Goal: Task Accomplishment & Management: Manage account settings

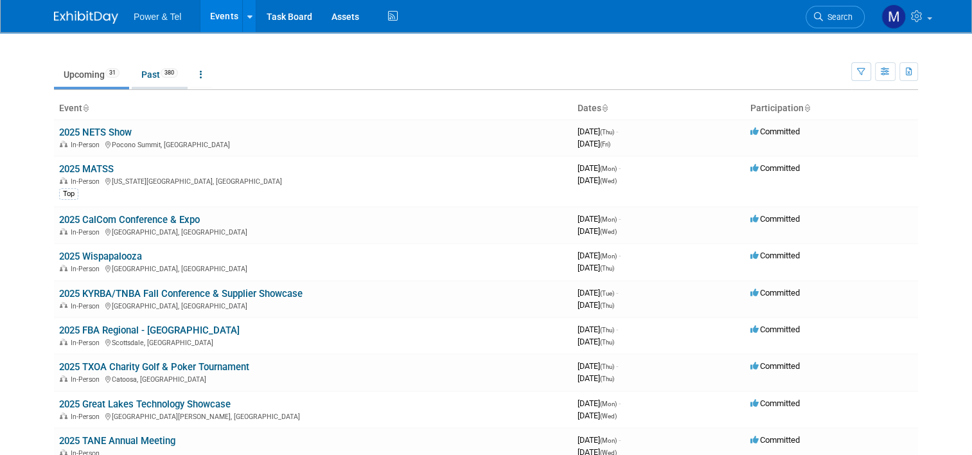
click at [143, 75] on link "Past 380" at bounding box center [160, 74] width 56 height 24
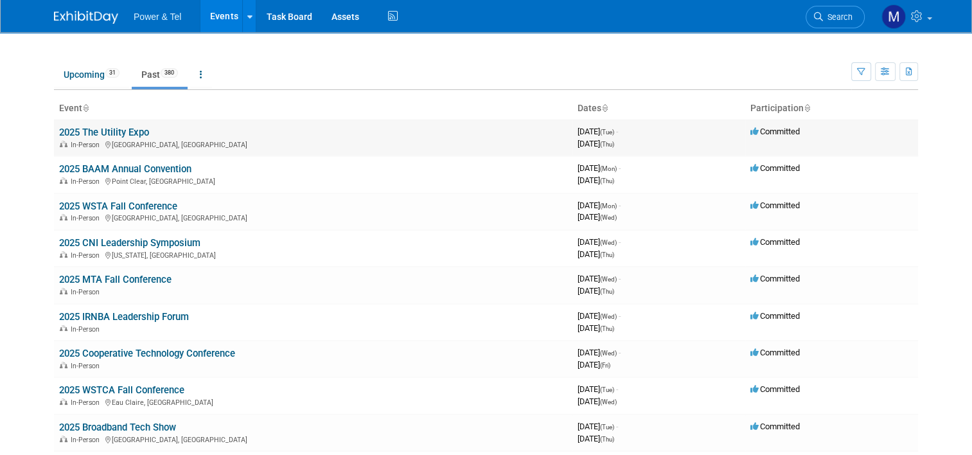
click at [98, 128] on link "2025 The Utility Expo" at bounding box center [104, 133] width 90 height 12
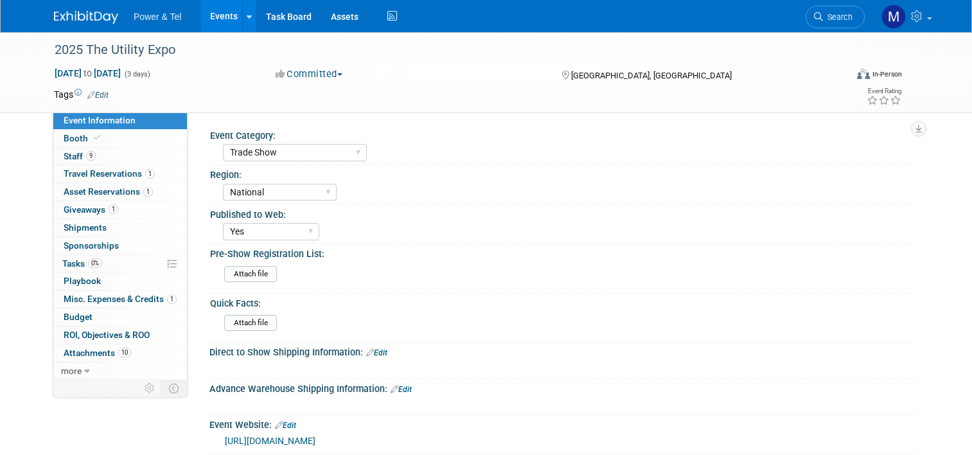
select select "Trade Show"
select select "National"
select select "Yes"
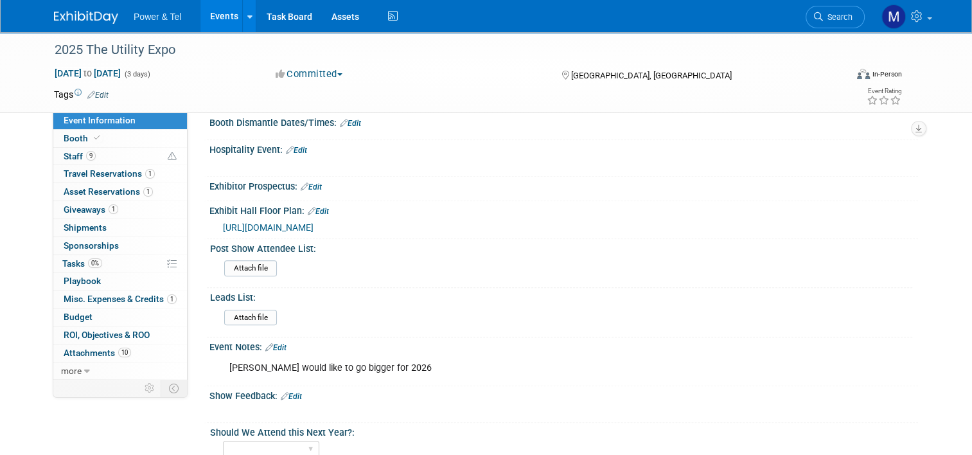
scroll to position [514, 0]
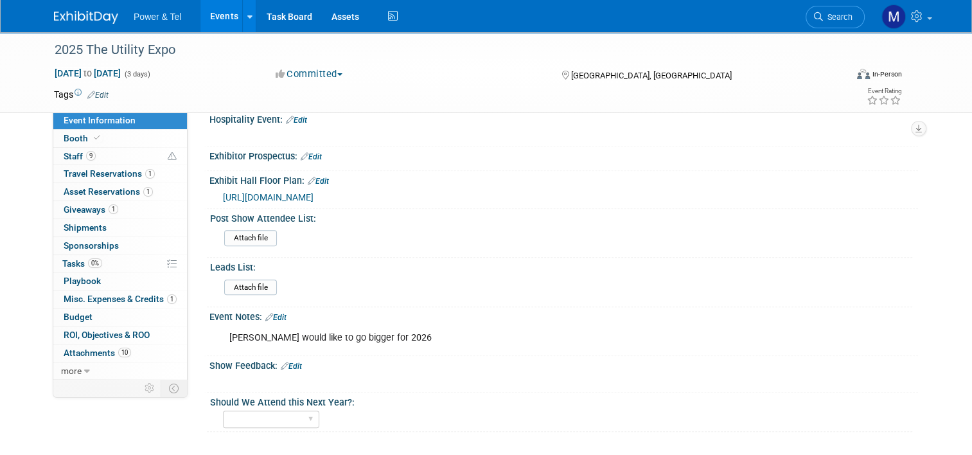
click at [291, 362] on link "Edit" at bounding box center [291, 366] width 21 height 9
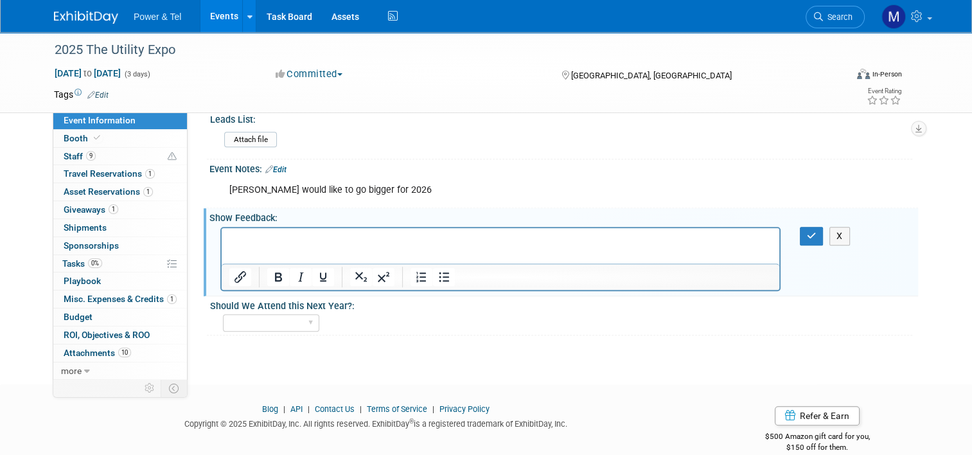
scroll to position [674, 0]
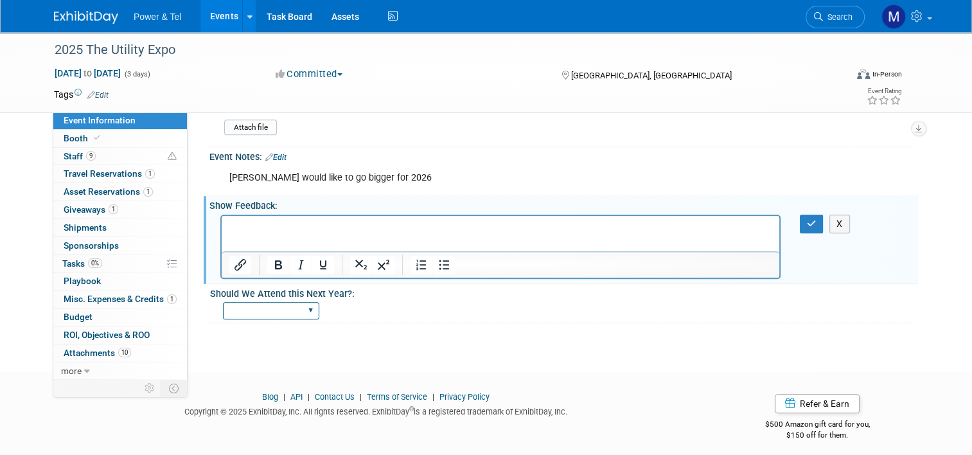
click at [306, 302] on select "Yes No Maybe" at bounding box center [271, 310] width 96 height 17
select select "Yes"
click at [223, 302] on select "Yes No Maybe" at bounding box center [271, 310] width 96 height 17
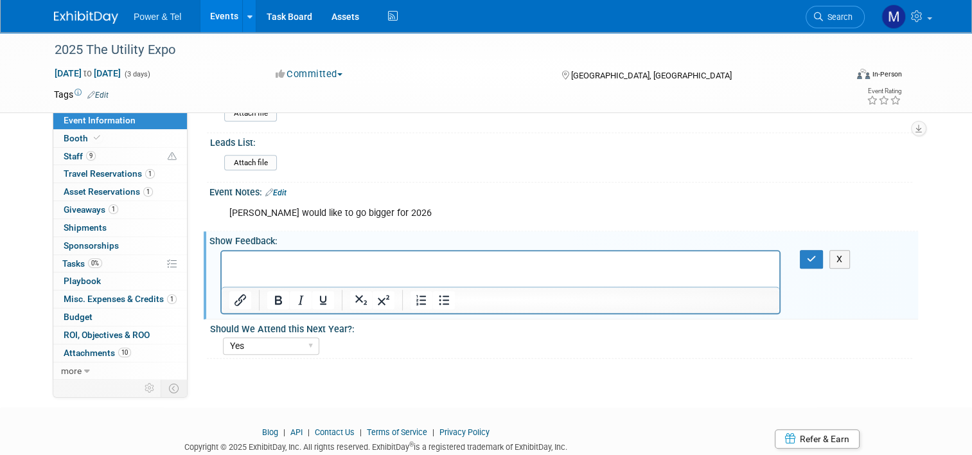
scroll to position [610, 0]
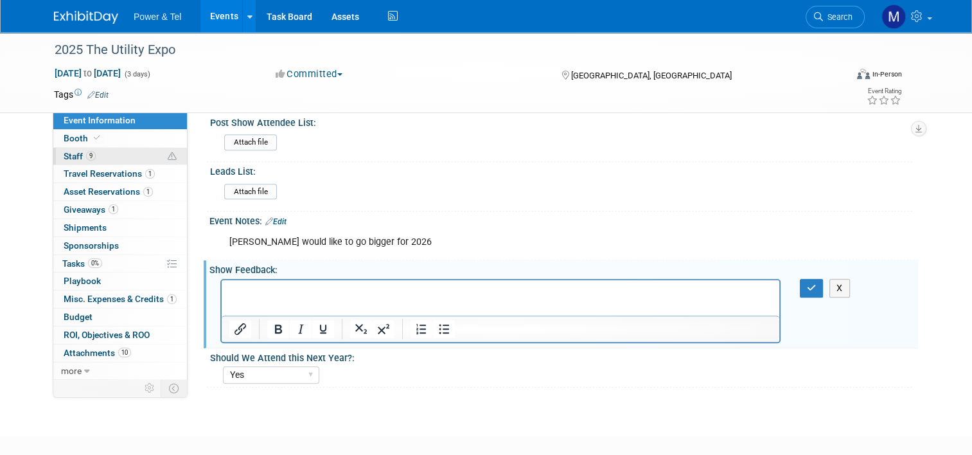
click at [69, 156] on span "Staff 9" at bounding box center [80, 156] width 32 height 10
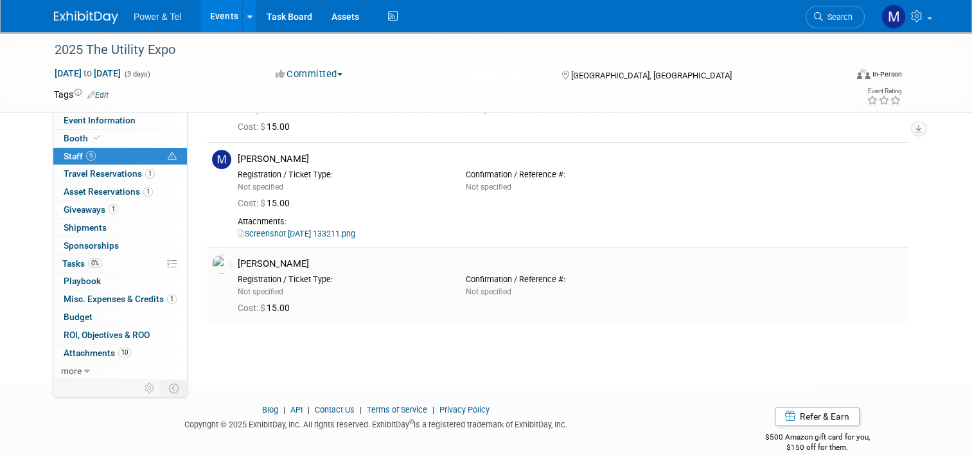
scroll to position [565, 0]
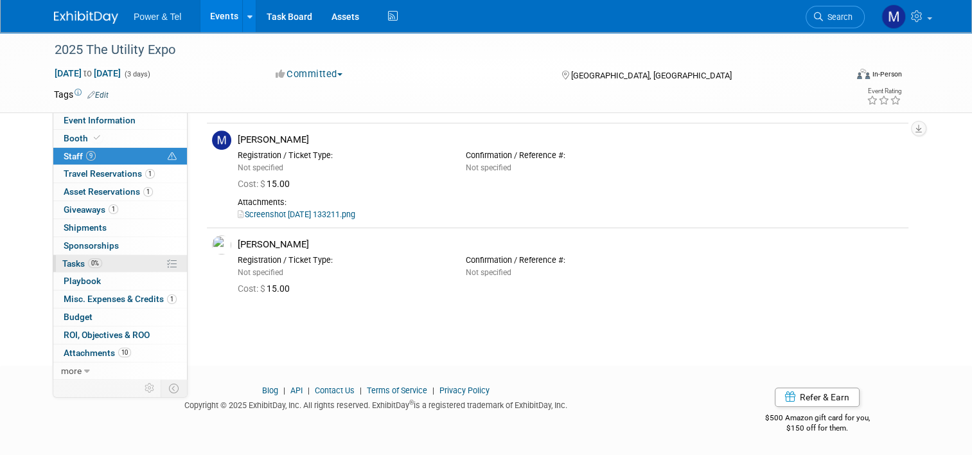
click at [53, 260] on link "0% Tasks 0%" at bounding box center [120, 263] width 134 height 17
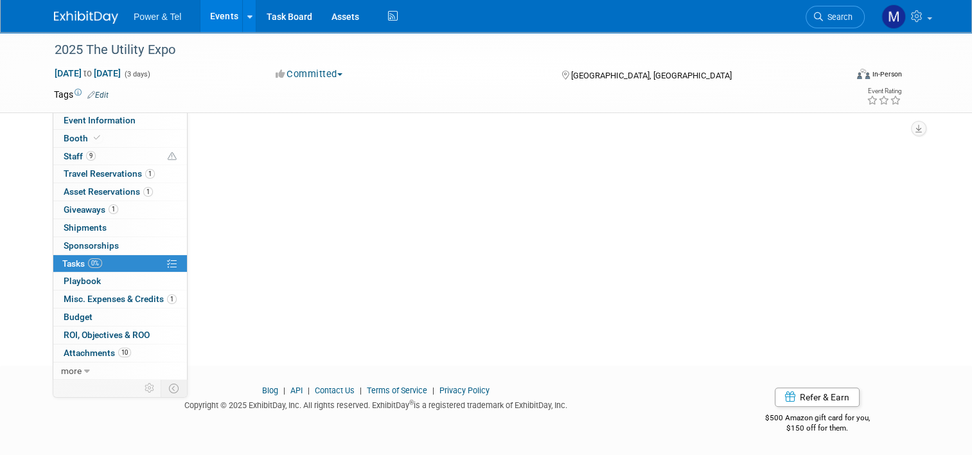
scroll to position [0, 0]
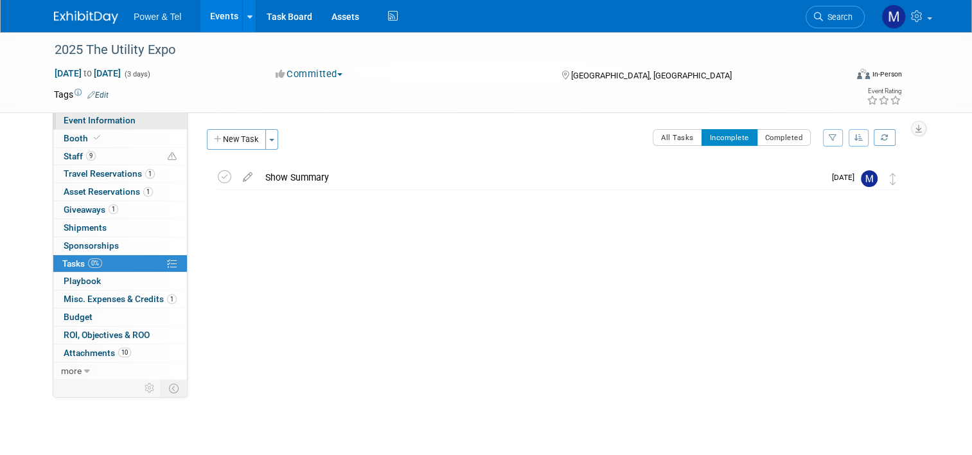
click at [86, 123] on span "Event Information" at bounding box center [100, 120] width 72 height 10
select select "Trade Show"
select select "National"
select select "Yes"
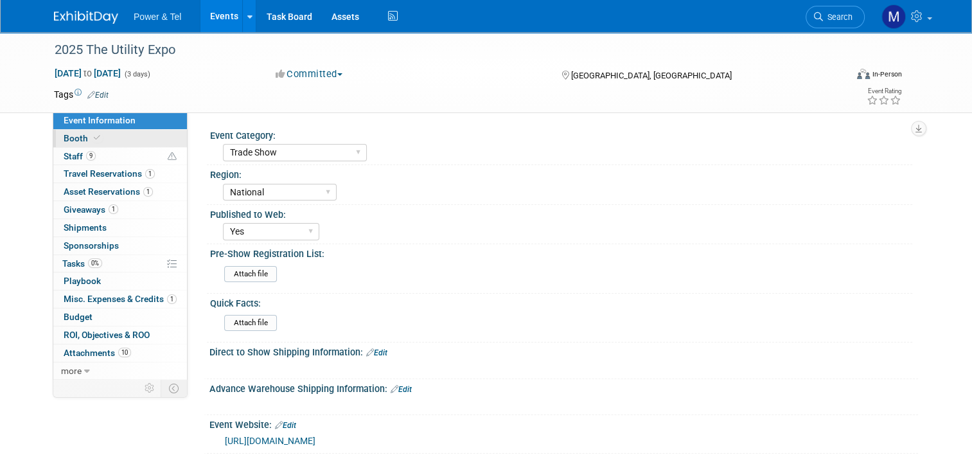
click at [64, 139] on span "Booth" at bounding box center [83, 138] width 39 height 10
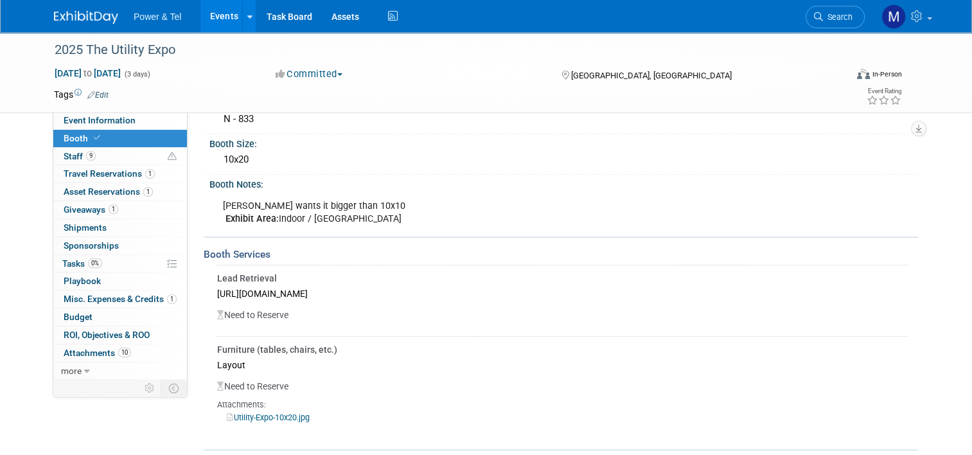
scroll to position [106, 0]
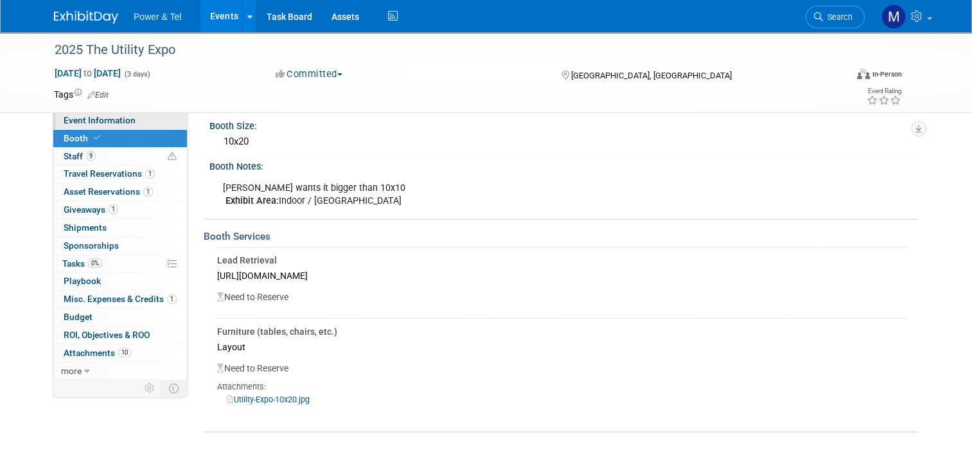
click at [82, 123] on span "Event Information" at bounding box center [100, 120] width 72 height 10
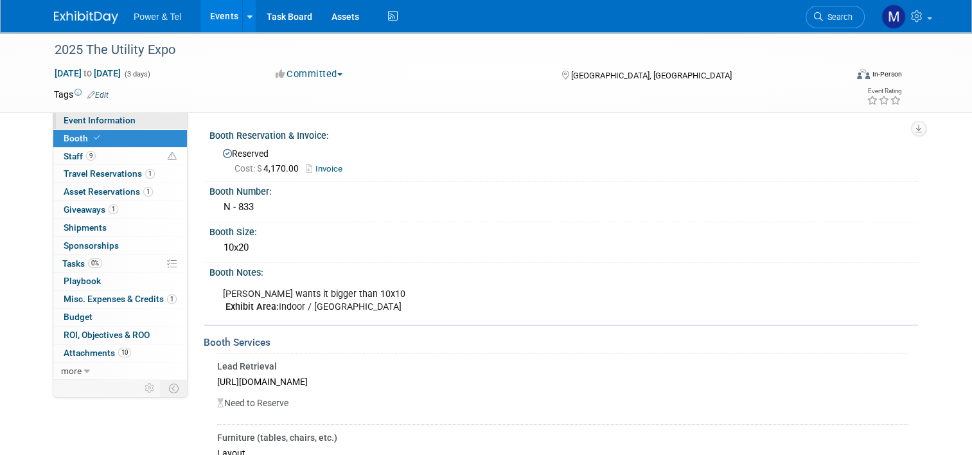
select select "Trade Show"
select select "National"
select select "Yes"
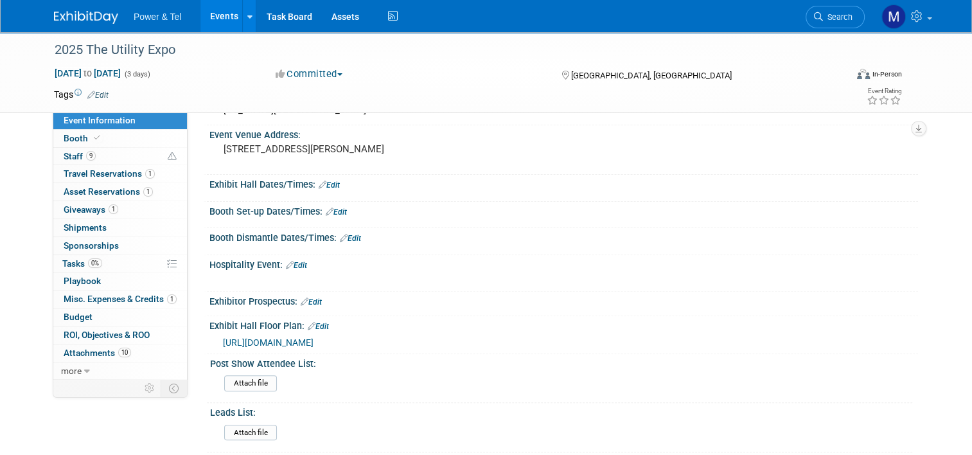
scroll to position [509, 0]
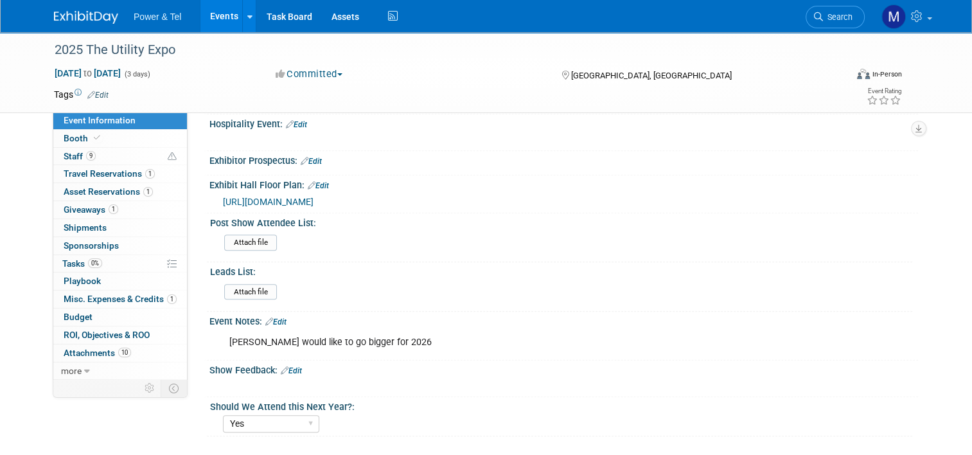
click at [286, 366] on link "Edit" at bounding box center [291, 370] width 21 height 9
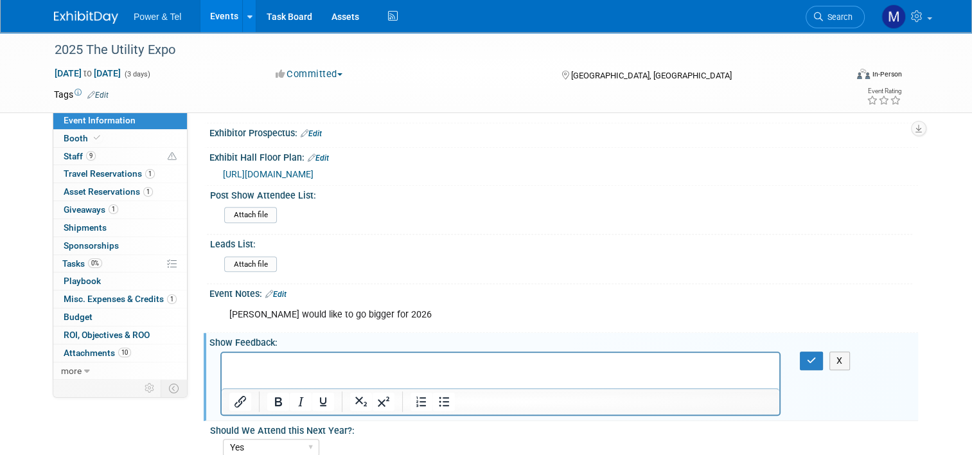
scroll to position [561, 0]
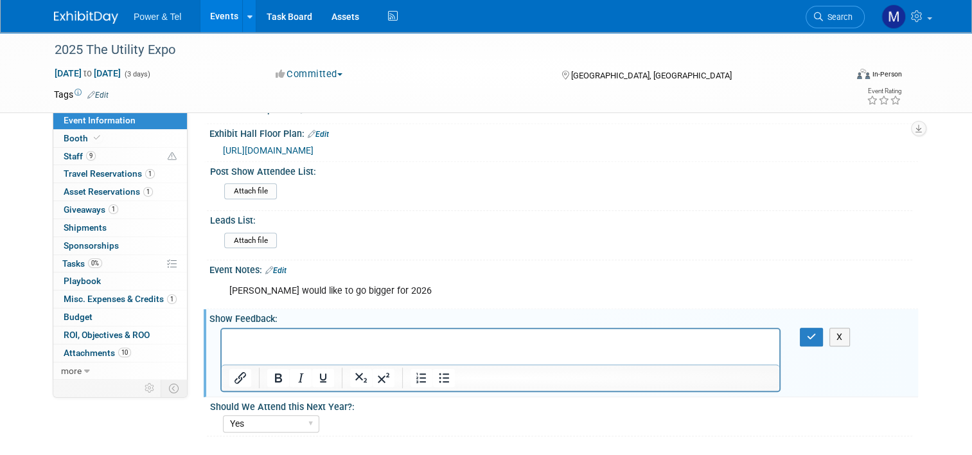
click at [270, 266] on link "Edit" at bounding box center [275, 270] width 21 height 9
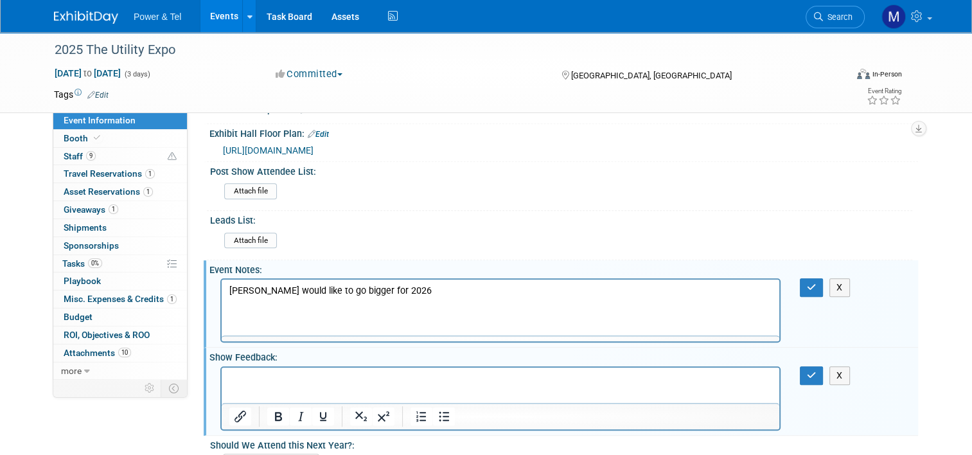
scroll to position [0, 0]
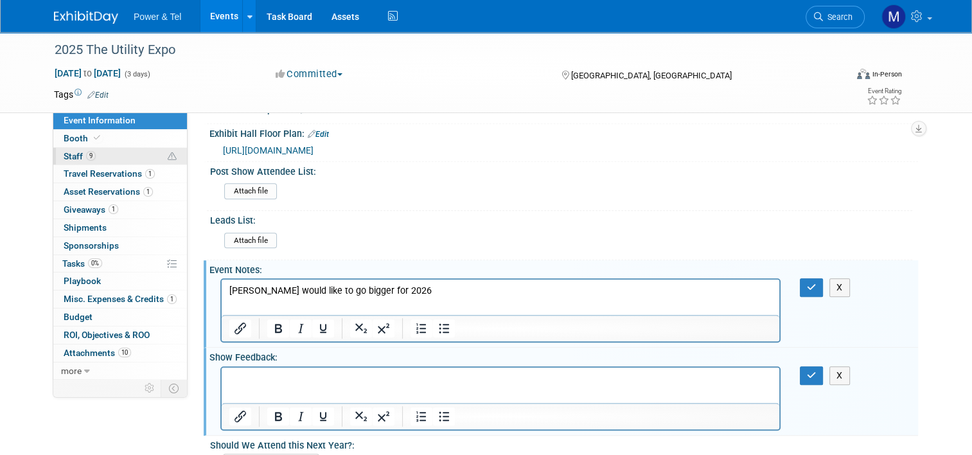
click at [64, 152] on span "Staff 9" at bounding box center [80, 156] width 32 height 10
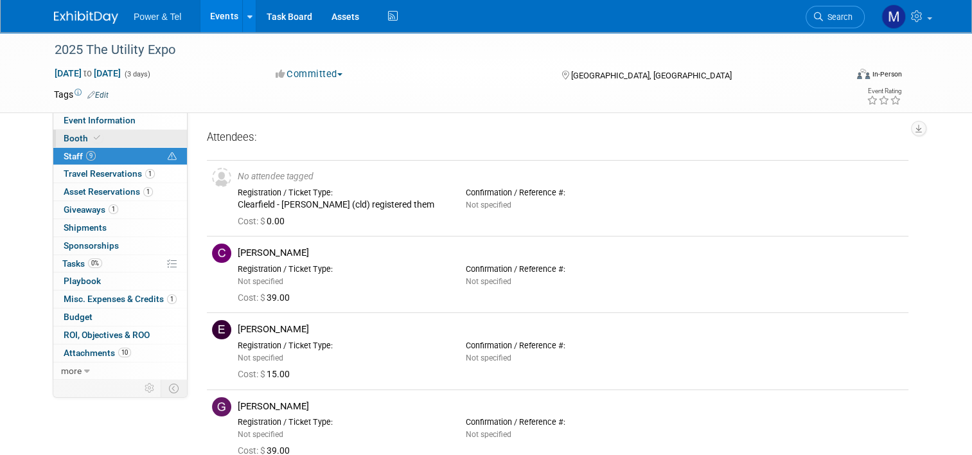
click at [107, 137] on link "Booth" at bounding box center [120, 138] width 134 height 17
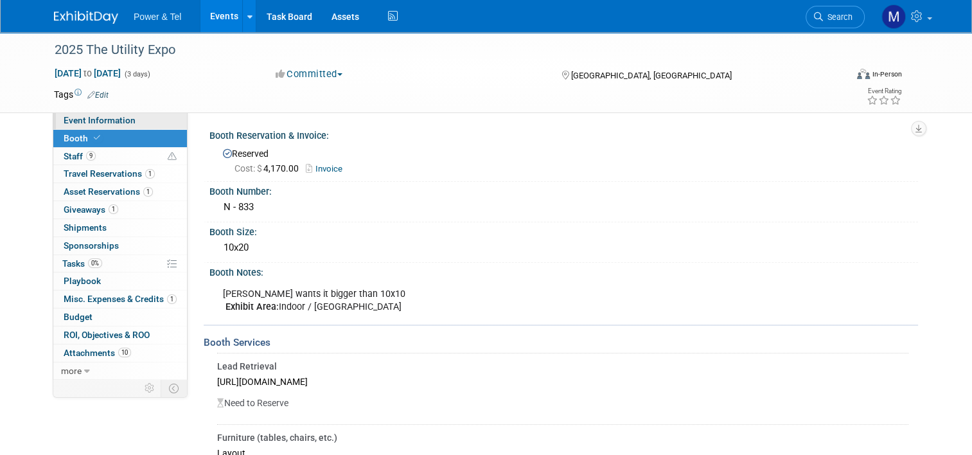
click at [107, 118] on span "Event Information" at bounding box center [100, 120] width 72 height 10
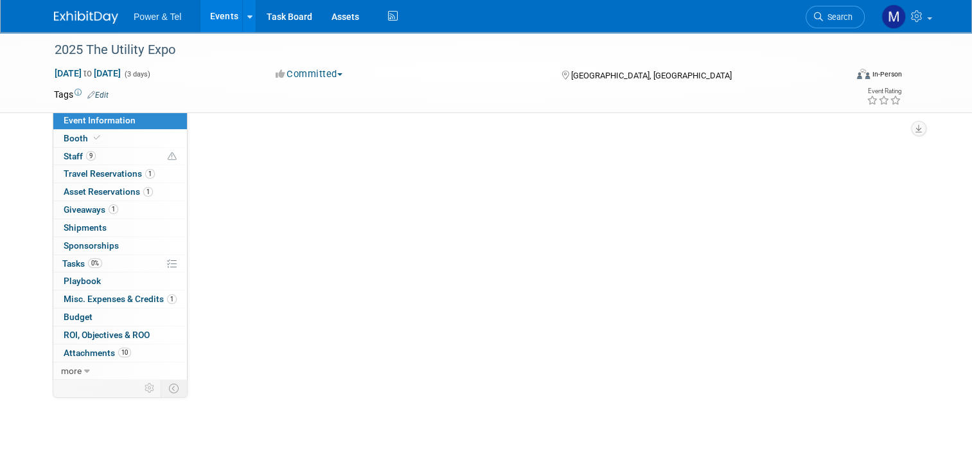
select select "Trade Show"
select select "National"
select select "Yes"
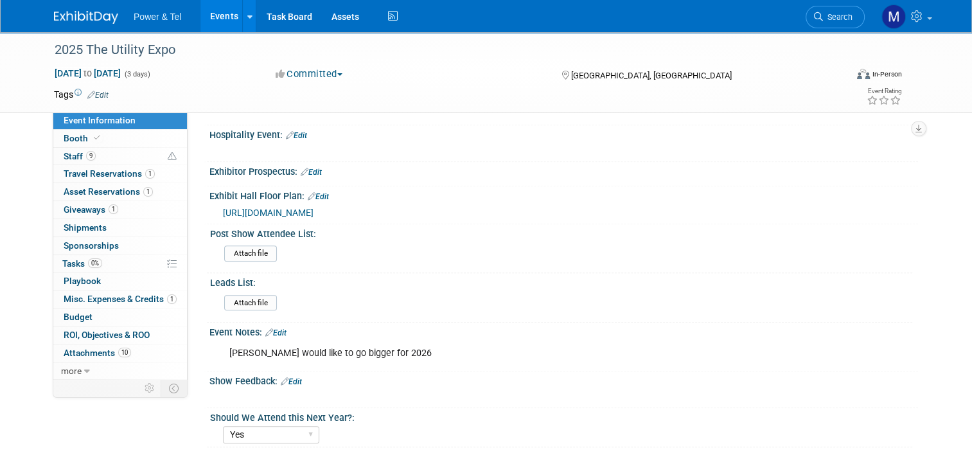
scroll to position [514, 0]
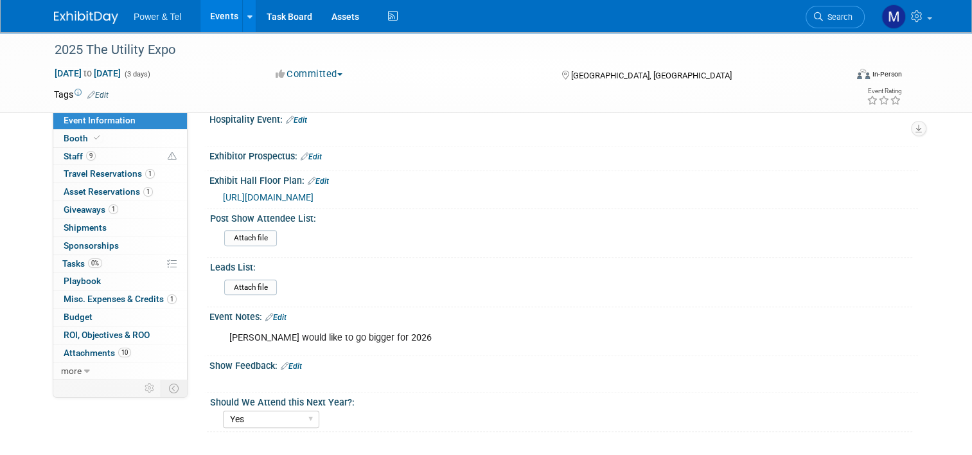
click at [272, 313] on link "Edit" at bounding box center [275, 317] width 21 height 9
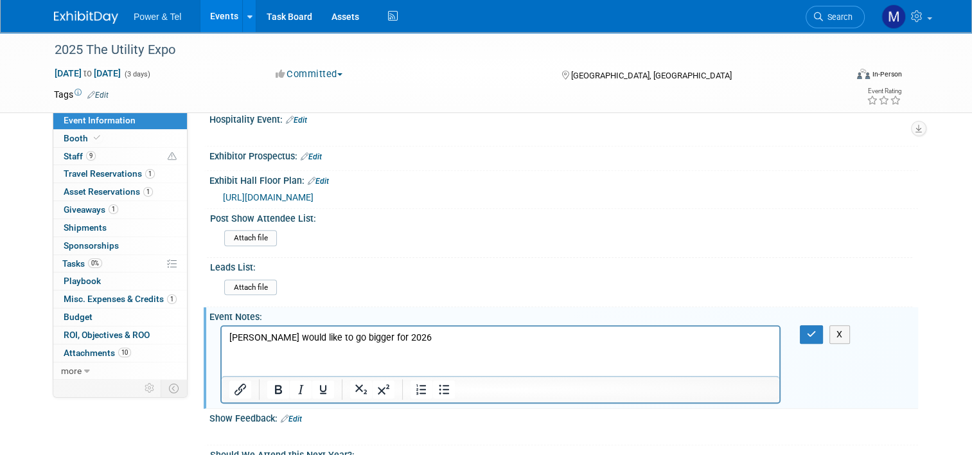
scroll to position [0, 0]
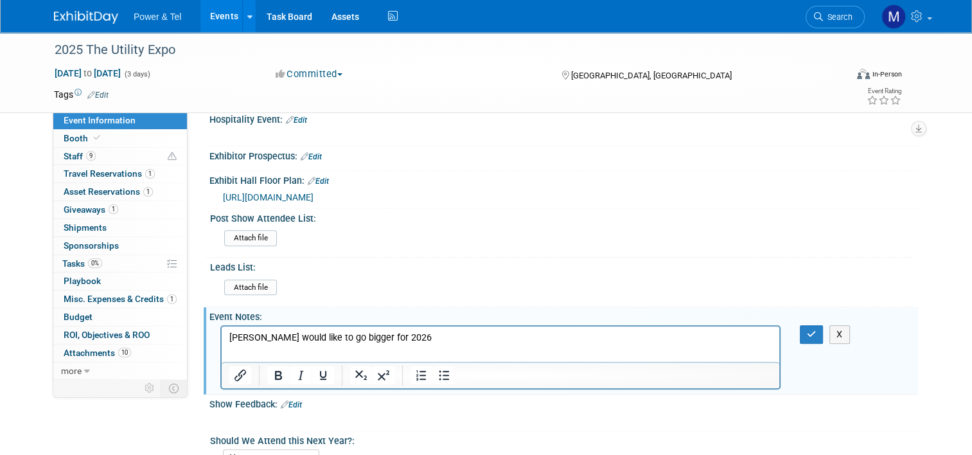
click at [428, 335] on p "Mike K would like to go bigger for 2026" at bounding box center [500, 337] width 543 height 13
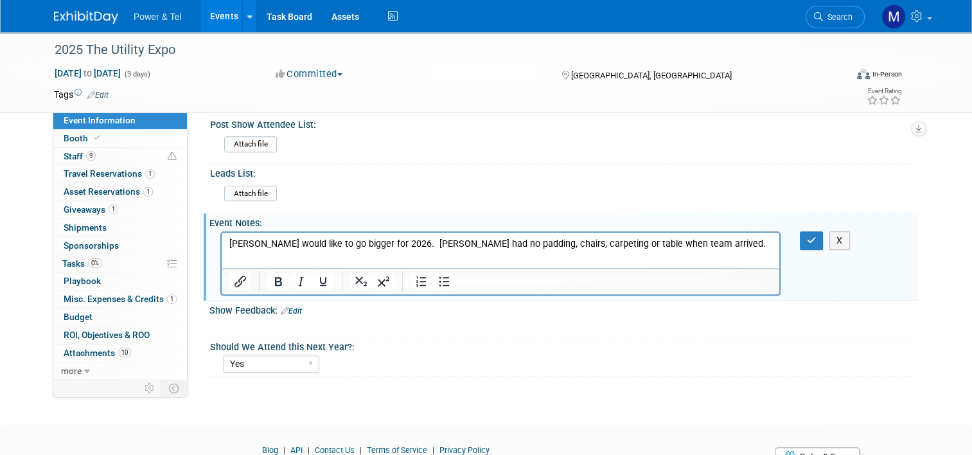
scroll to position [578, 0]
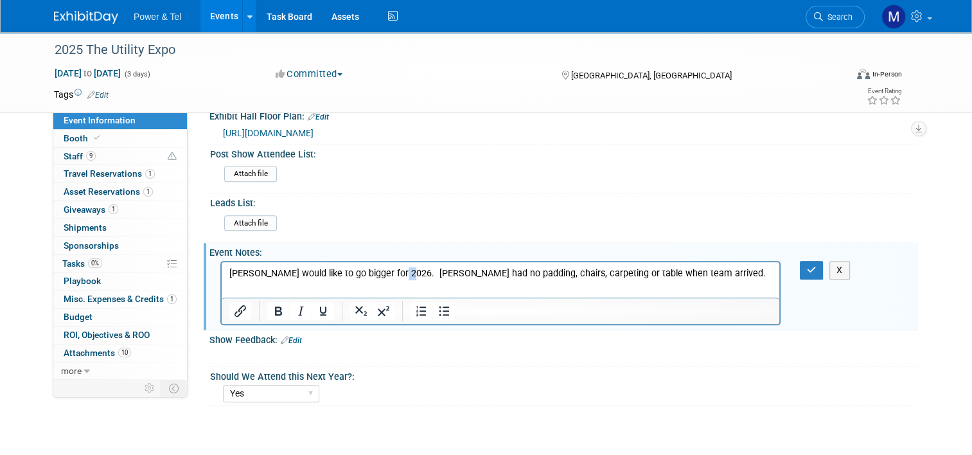
click at [398, 274] on p "Mike K would like to go bigger for 2026. Booth had no padding, chairs, carpetin…" at bounding box center [500, 273] width 543 height 13
click at [705, 273] on p "Mike K would like to go bigger for 2026. 2025 Booth had no padding, chairs, car…" at bounding box center [500, 280] width 543 height 26
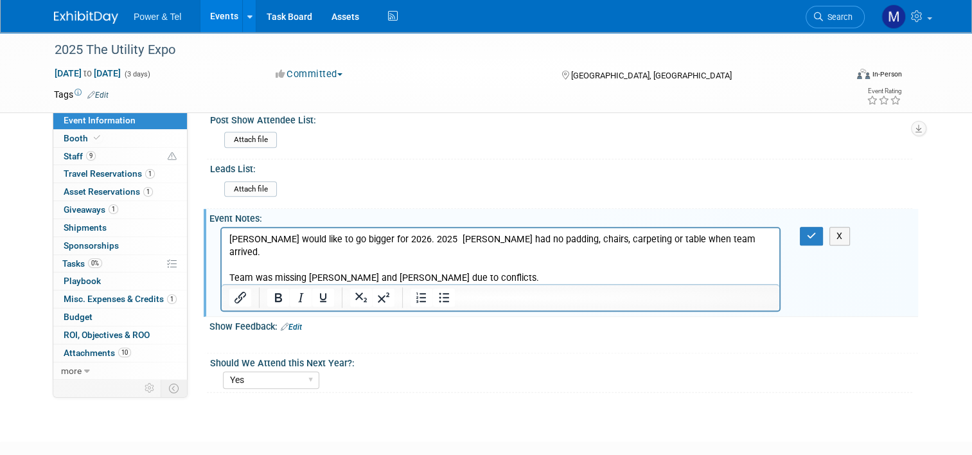
scroll to position [642, 0]
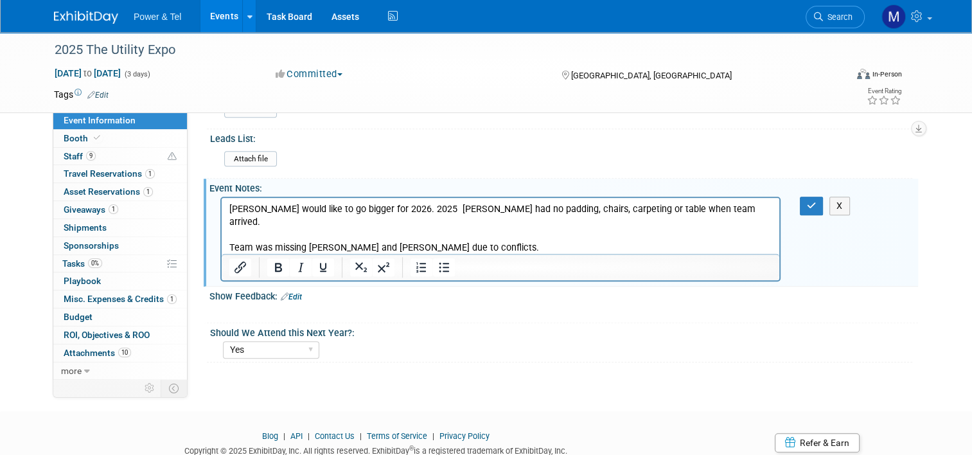
drag, startPoint x: 813, startPoint y: 205, endPoint x: 811, endPoint y: 161, distance: 44.4
click at [816, 201] on icon "button" at bounding box center [812, 205] width 10 height 9
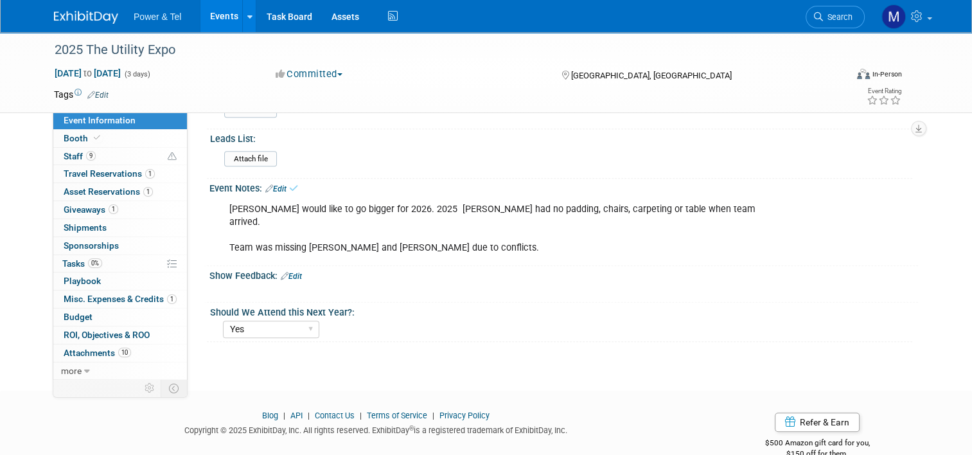
click at [291, 272] on link "Edit" at bounding box center [291, 276] width 21 height 9
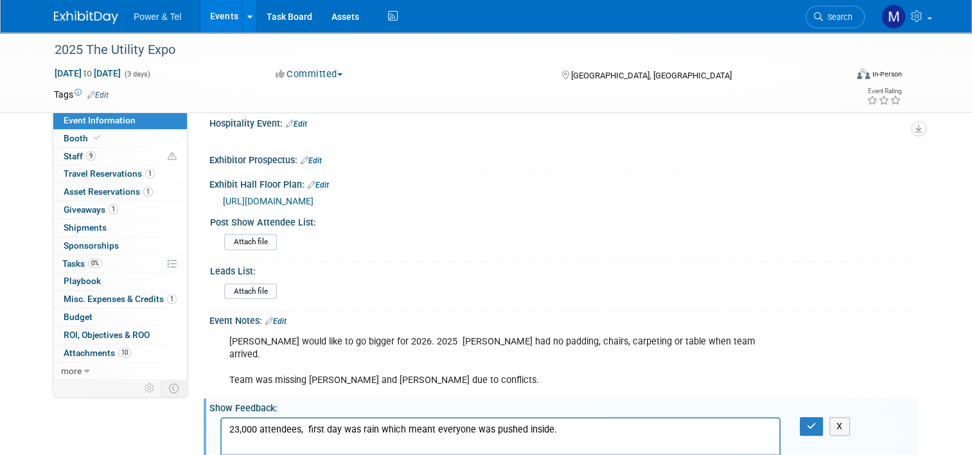
scroll to position [507, 0]
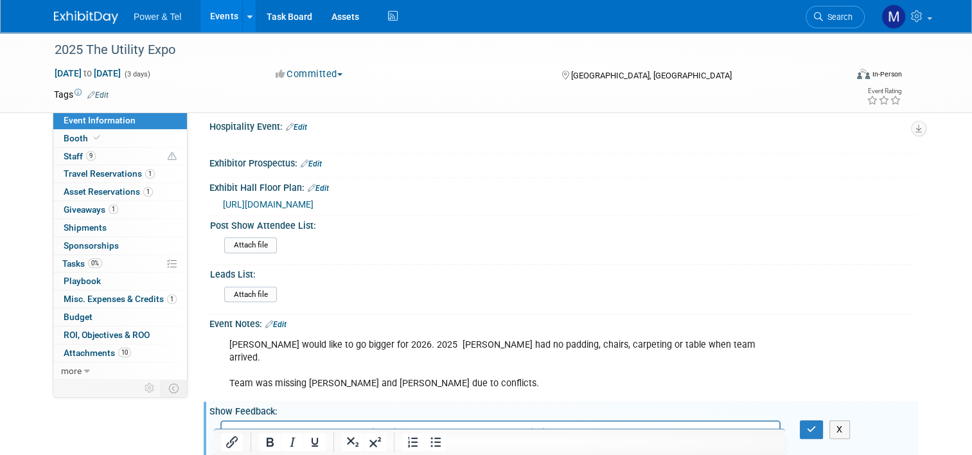
click at [278, 320] on link "Edit" at bounding box center [275, 324] width 21 height 9
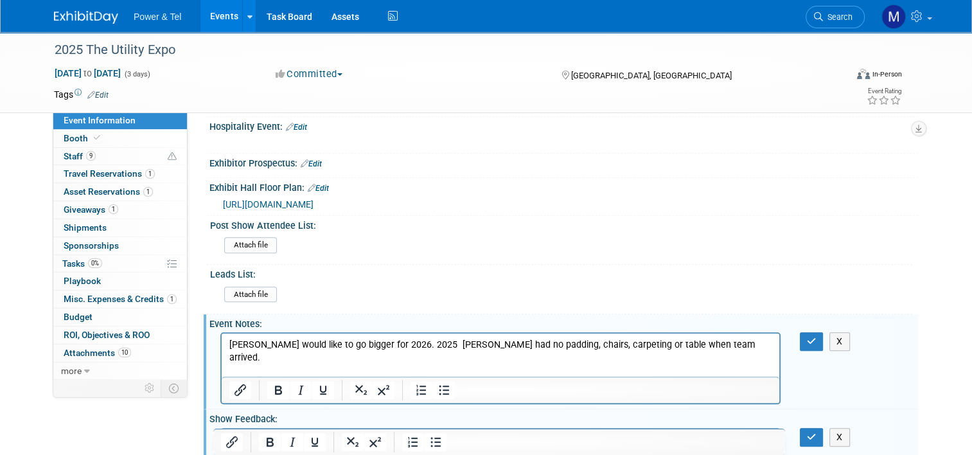
scroll to position [0, 0]
click at [714, 345] on p "Mike K would like to go bigger for 2026. 2025 Booth had no padding, chairs, car…" at bounding box center [500, 364] width 543 height 51
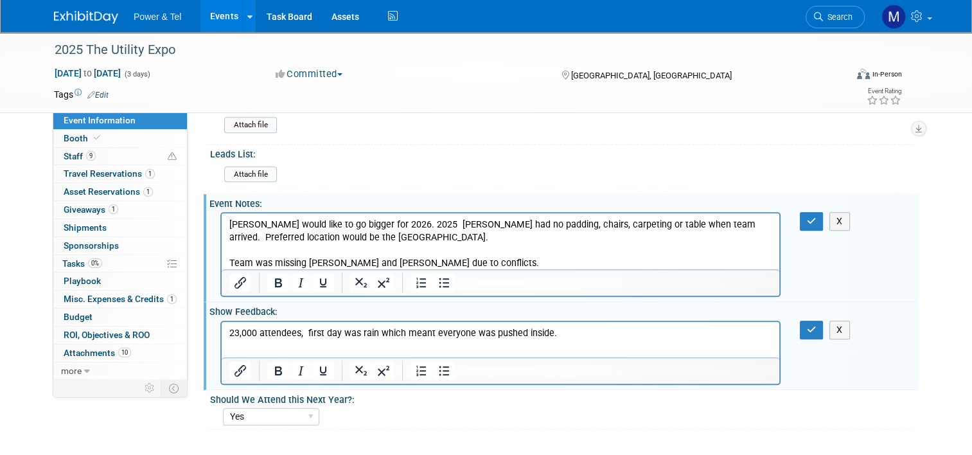
scroll to position [635, 0]
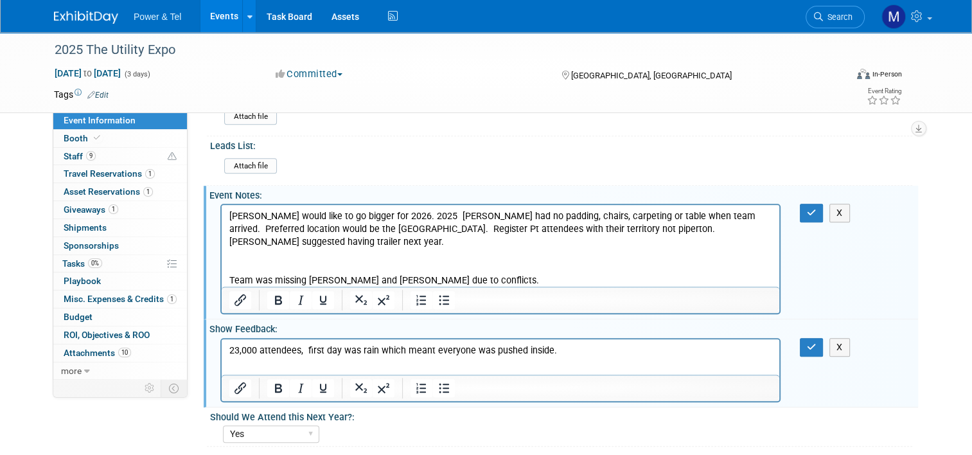
click at [562, 351] on p "23,000 attendees, first day was rain which meant everyone was pushed inside." at bounding box center [500, 350] width 543 height 13
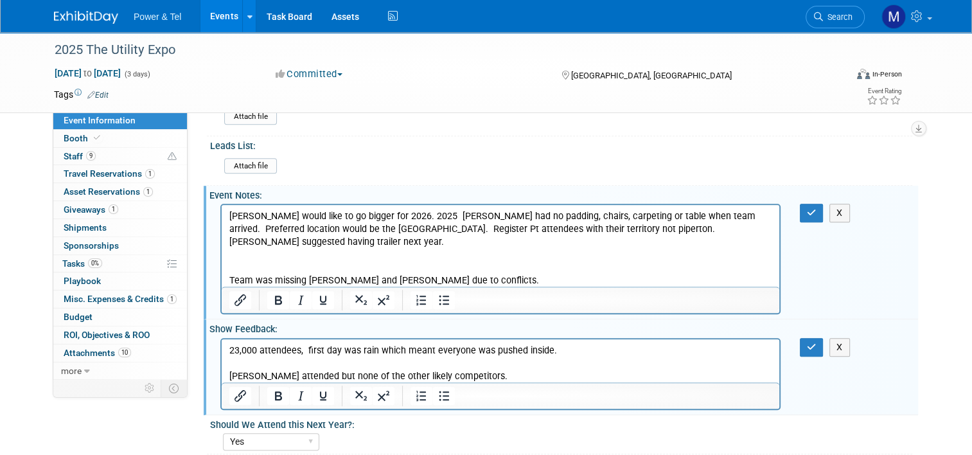
click at [425, 245] on p "Clearfield suggested having trailer next year." at bounding box center [500, 242] width 543 height 13
click at [385, 231] on p "Mike K would like to go bigger for 2026. 2025 Booth had no padding, chairs, car…" at bounding box center [500, 223] width 543 height 26
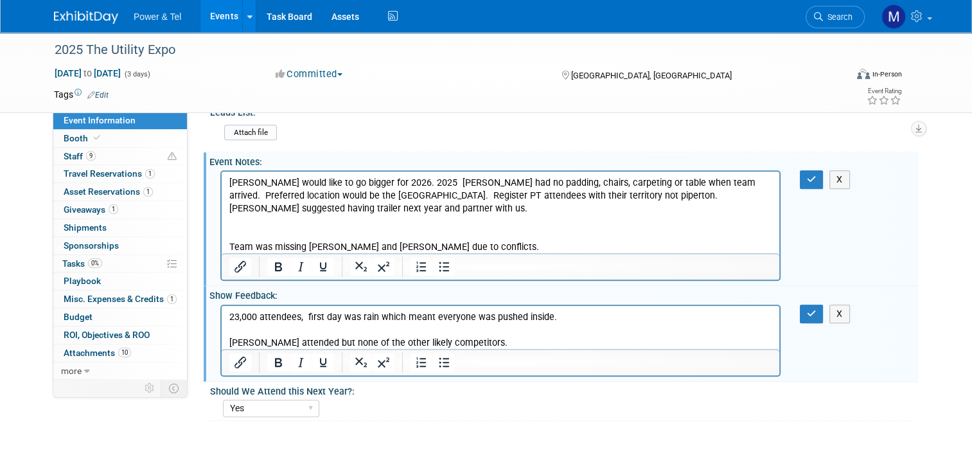
scroll to position [700, 0]
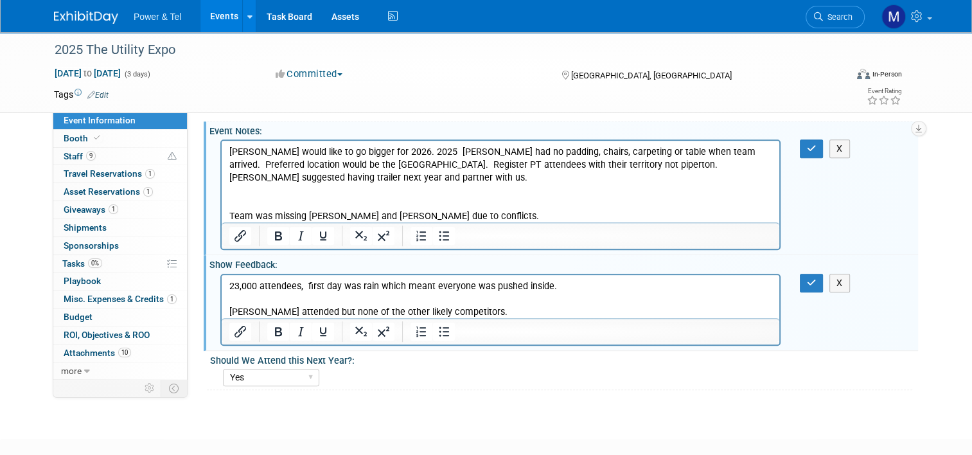
click at [595, 286] on p "23,000 attendees, first day was rain which meant everyone was pushed inside." at bounding box center [500, 285] width 543 height 13
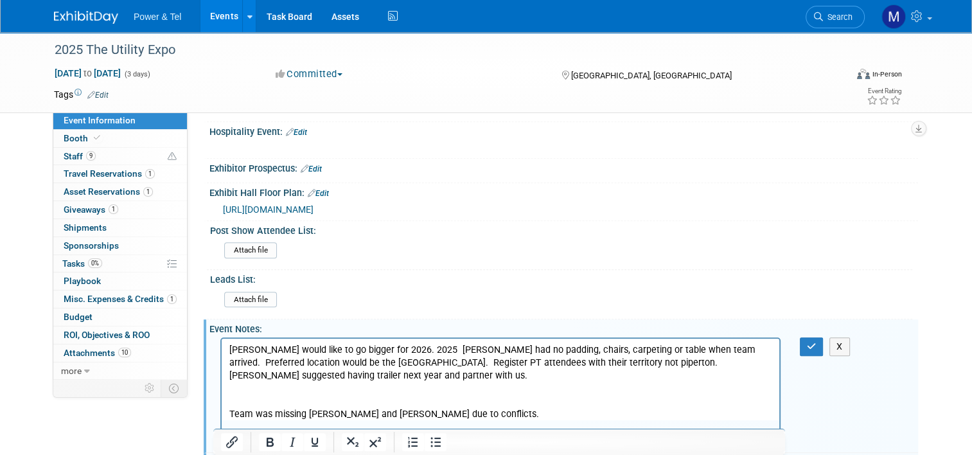
scroll to position [443, 0]
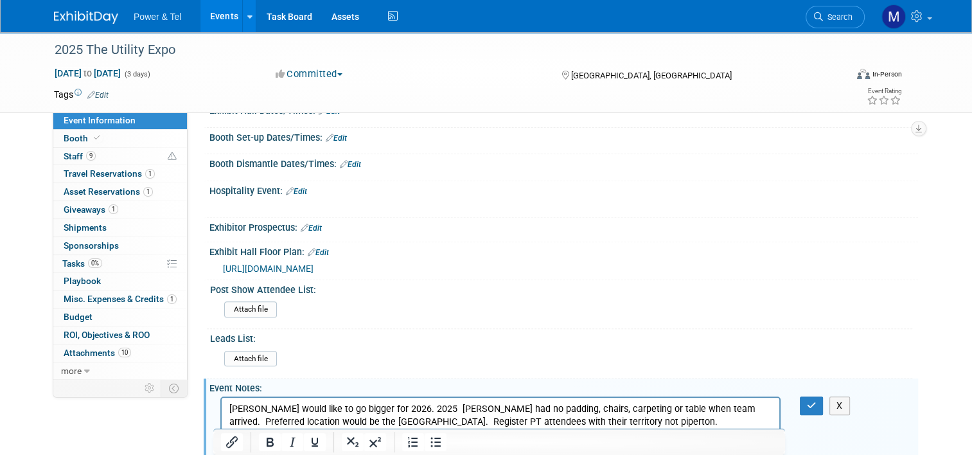
click at [295, 187] on link "Edit" at bounding box center [296, 191] width 21 height 9
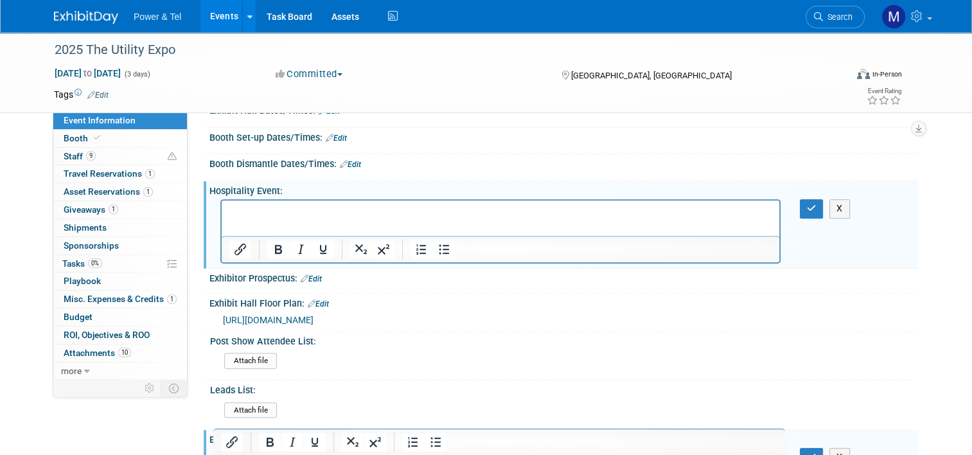
scroll to position [0, 0]
click at [366, 215] on p "None. Many options available for lunch or dinner at the show" at bounding box center [500, 212] width 543 height 13
click at [536, 210] on p "None. Many options available for hosting lunch or dinner at the show" at bounding box center [500, 212] width 543 height 13
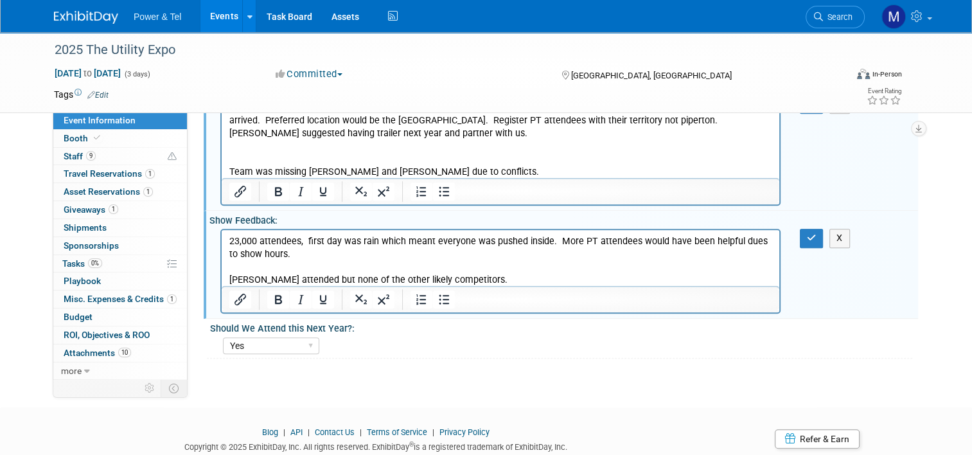
scroll to position [831, 0]
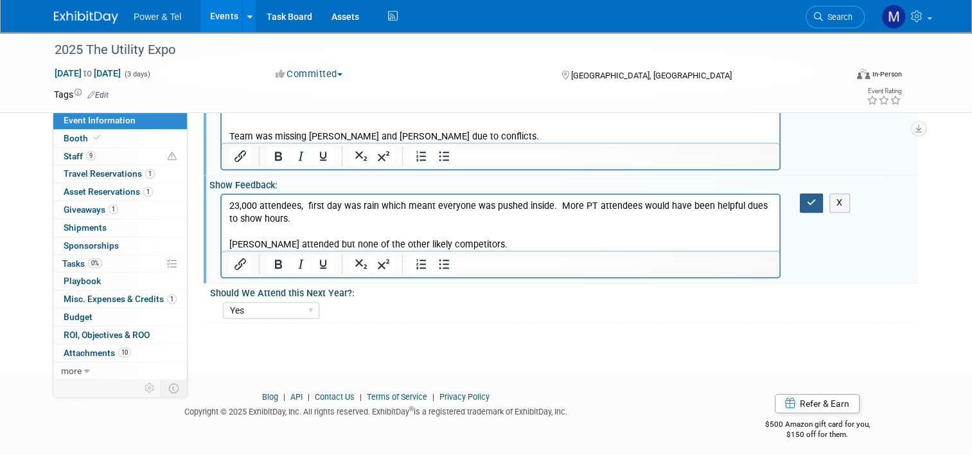
click at [805, 193] on button "button" at bounding box center [812, 202] width 24 height 19
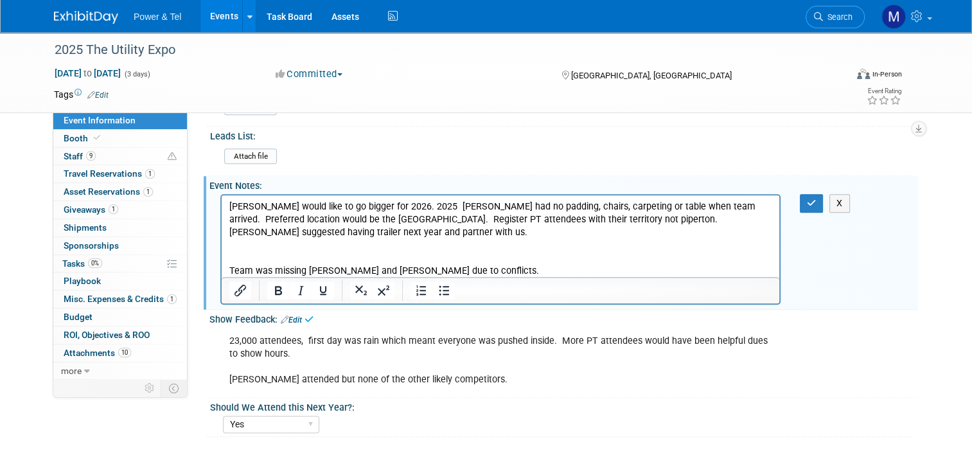
scroll to position [682, 0]
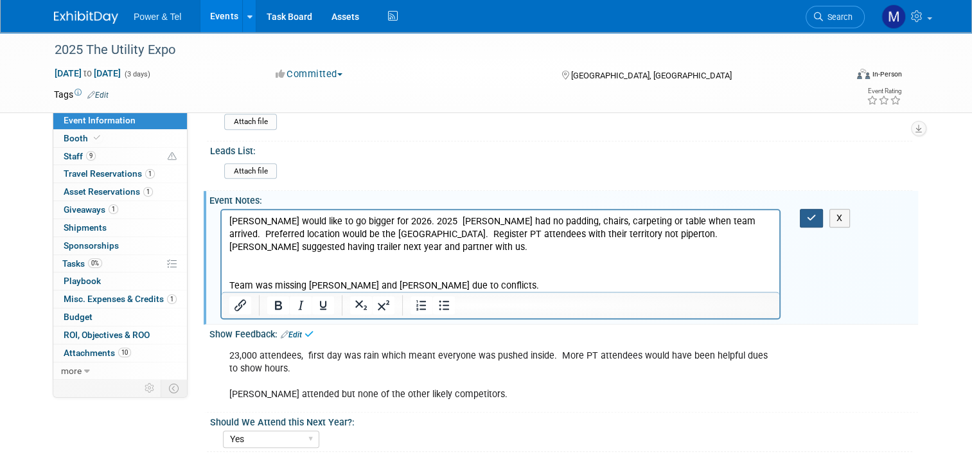
click at [816, 213] on icon "button" at bounding box center [812, 217] width 10 height 9
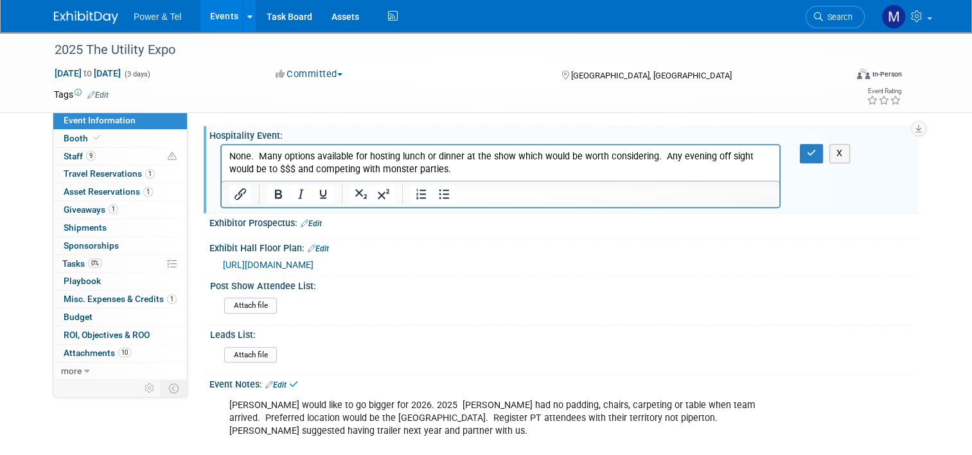
scroll to position [489, 0]
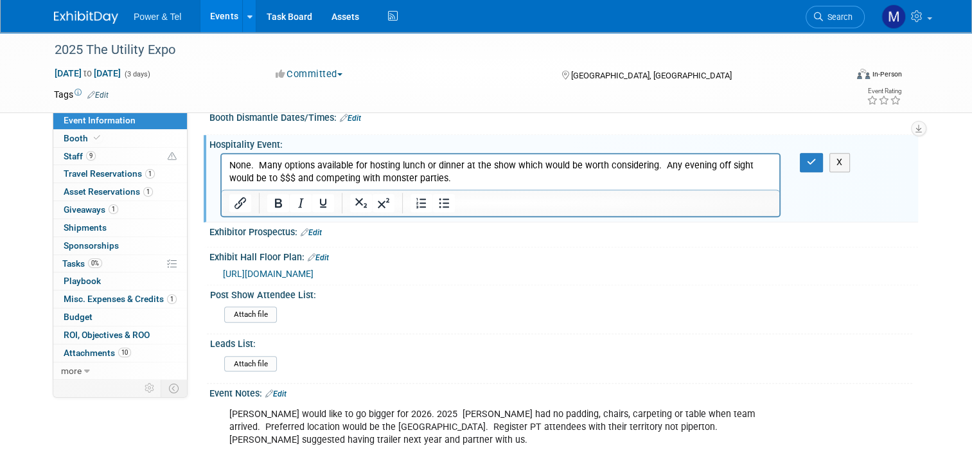
click at [802, 164] on div "X" at bounding box center [818, 162] width 57 height 19
click at [806, 157] on button "button" at bounding box center [812, 162] width 24 height 19
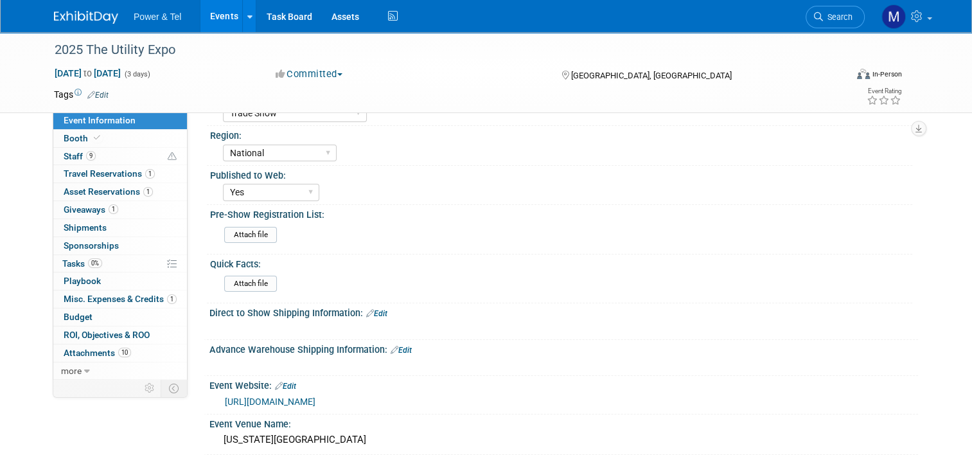
scroll to position [0, 0]
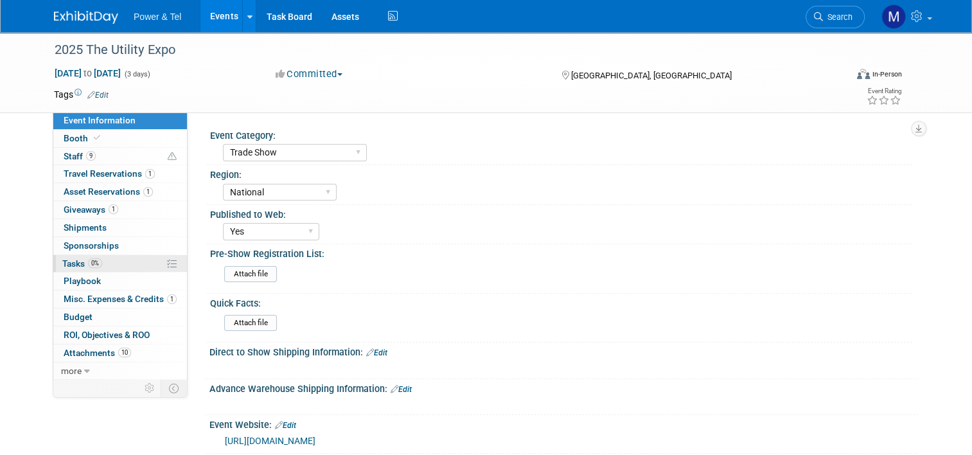
click at [106, 260] on link "0% Tasks 0%" at bounding box center [120, 263] width 134 height 17
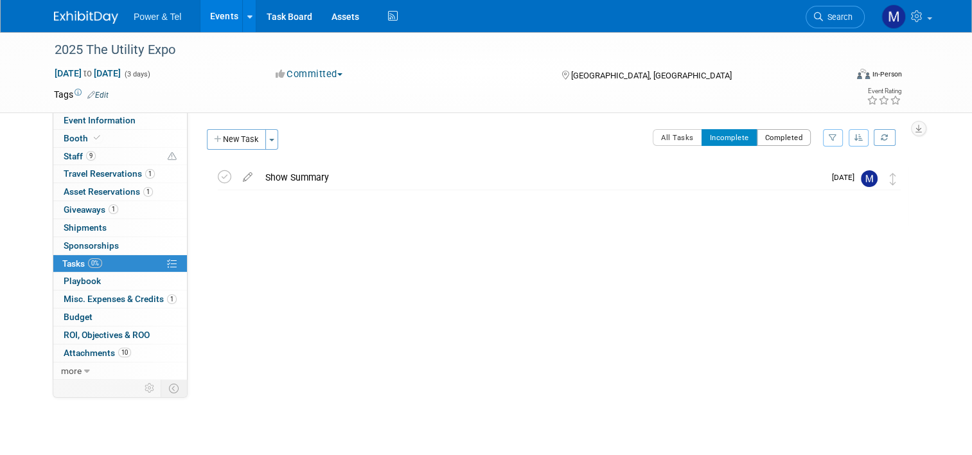
click at [776, 138] on button "Completed" at bounding box center [784, 137] width 55 height 17
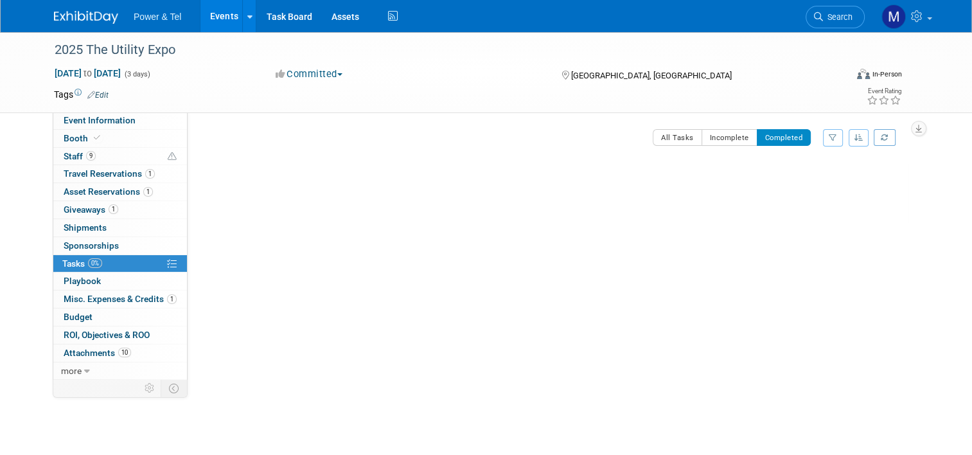
click at [216, 13] on link "Events" at bounding box center [223, 16] width 47 height 32
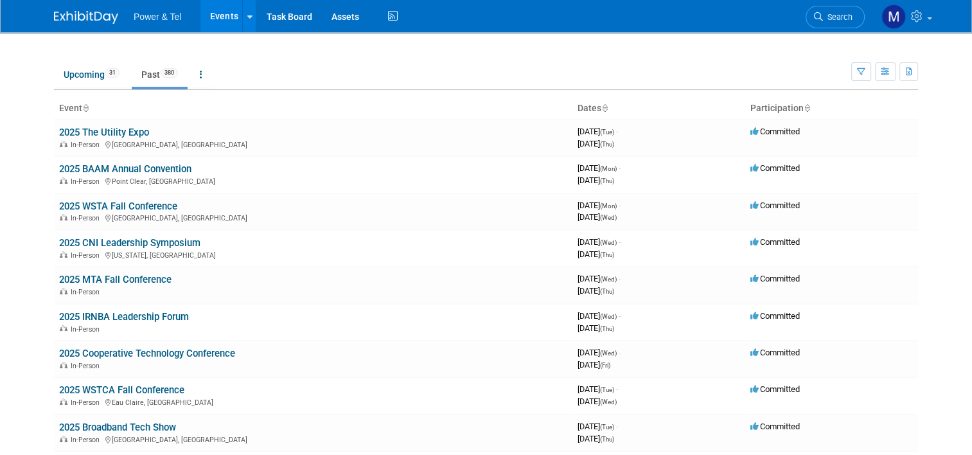
click at [134, 73] on link "Past 380" at bounding box center [160, 74] width 56 height 24
click at [148, 72] on link "Past 380" at bounding box center [160, 74] width 56 height 24
click at [266, 313] on td "2025 IRNBA Leadership Forum In-Person" at bounding box center [313, 322] width 518 height 37
click at [133, 313] on link "2025 IRNBA Leadership Forum" at bounding box center [124, 317] width 130 height 12
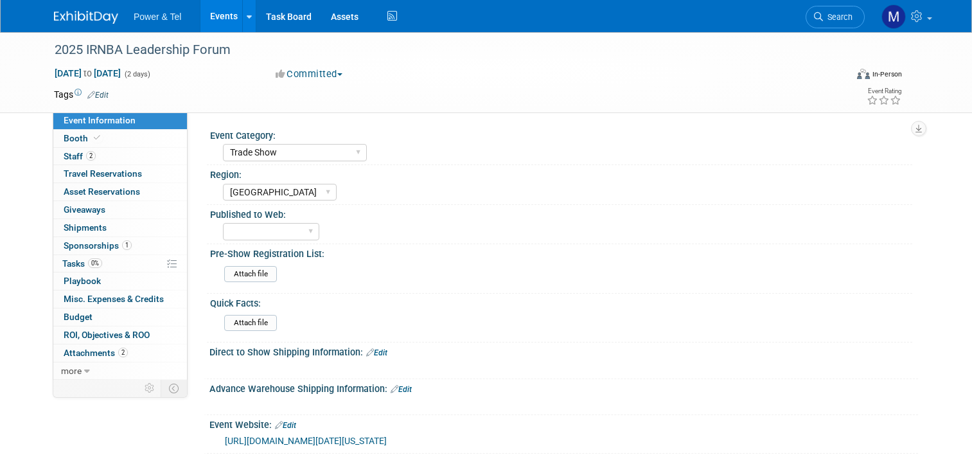
select select "Trade Show"
select select "[GEOGRAPHIC_DATA]"
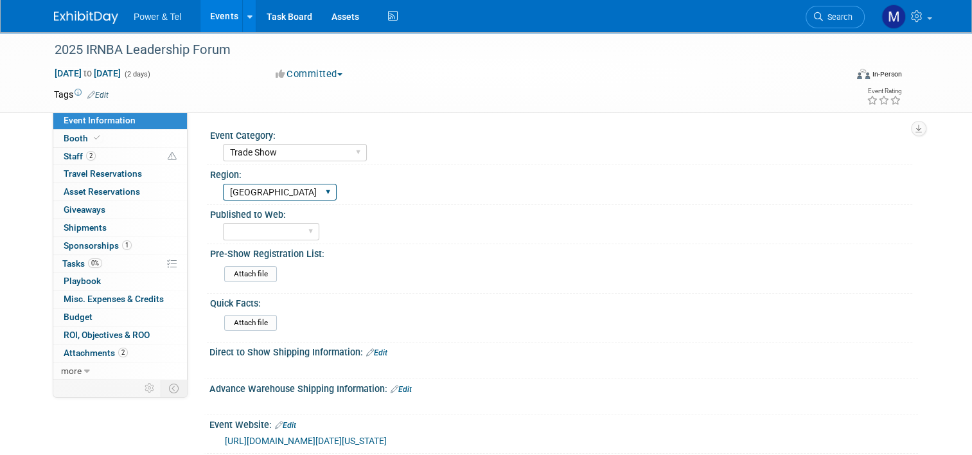
click at [305, 191] on select "[GEOGRAPHIC_DATA] National Canada Export/CALA Strategic Accounts" at bounding box center [280, 192] width 114 height 17
click at [447, 267] on div "Attach file" at bounding box center [565, 276] width 683 height 21
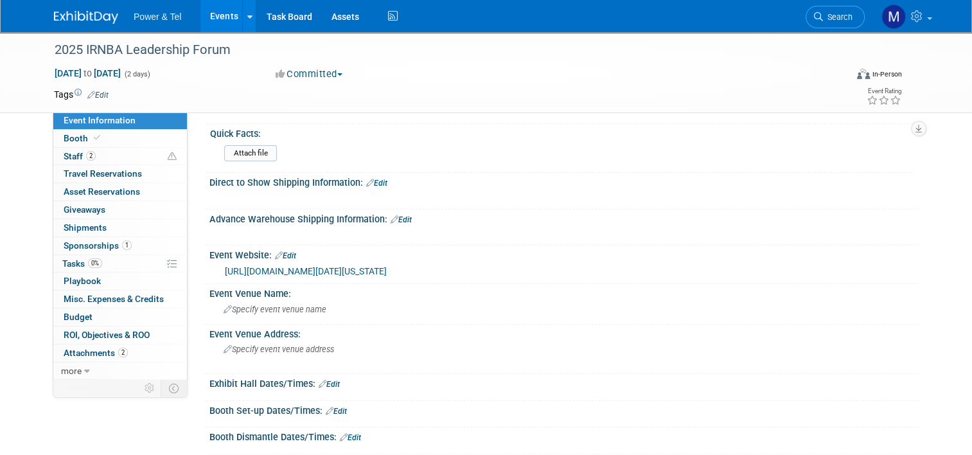
scroll to position [193, 0]
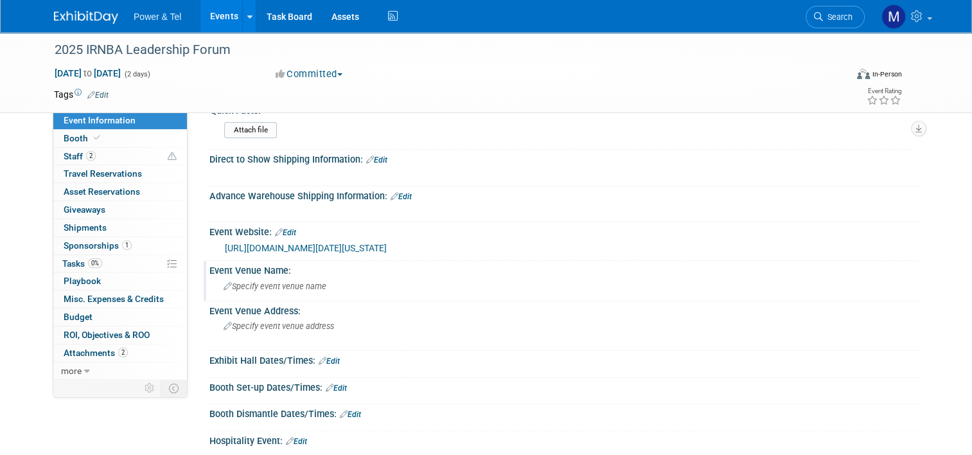
drag, startPoint x: 252, startPoint y: 283, endPoint x: 252, endPoint y: 293, distance: 10.3
click at [252, 293] on div "Specify event venue name" at bounding box center [563, 286] width 709 height 21
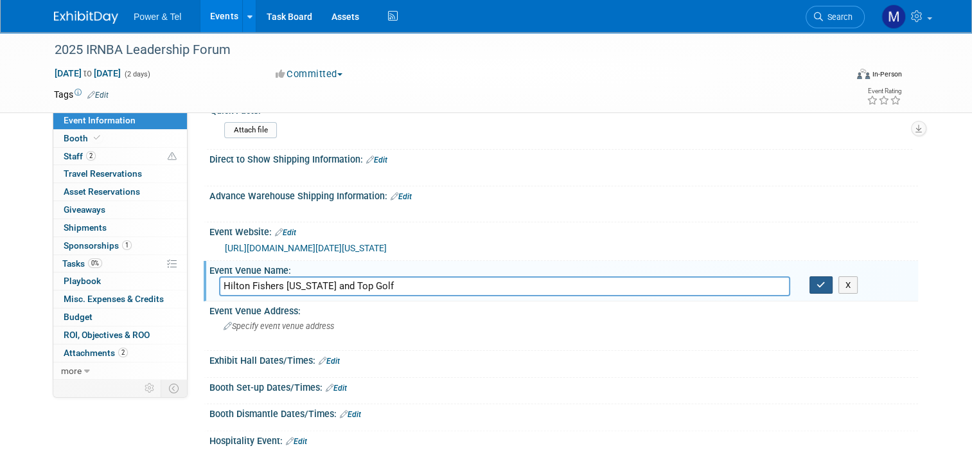
type input "Hilton Fishers [US_STATE] and Top Golf"
click at [825, 281] on icon "button" at bounding box center [820, 285] width 9 height 8
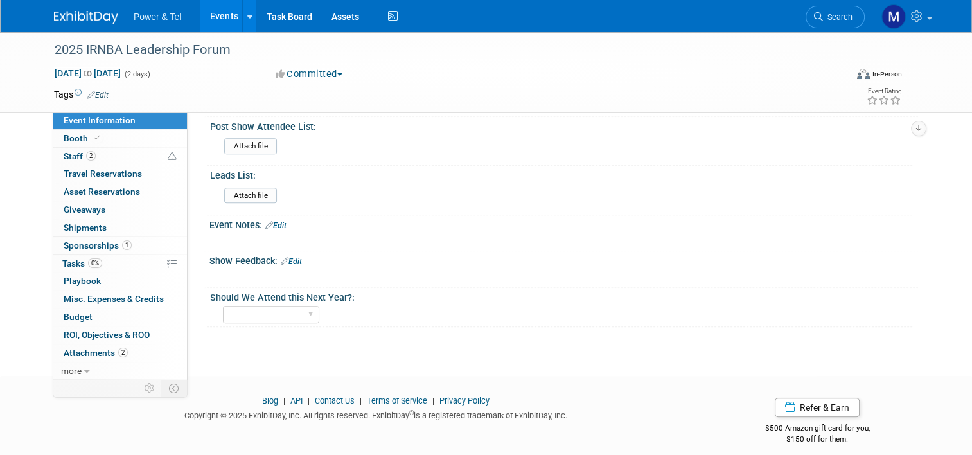
scroll to position [597, 0]
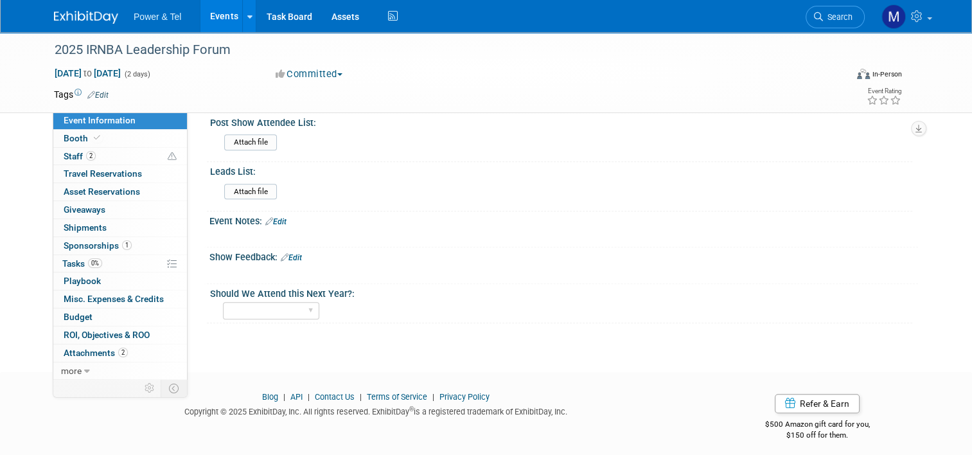
click at [275, 218] on link "Edit" at bounding box center [275, 221] width 21 height 9
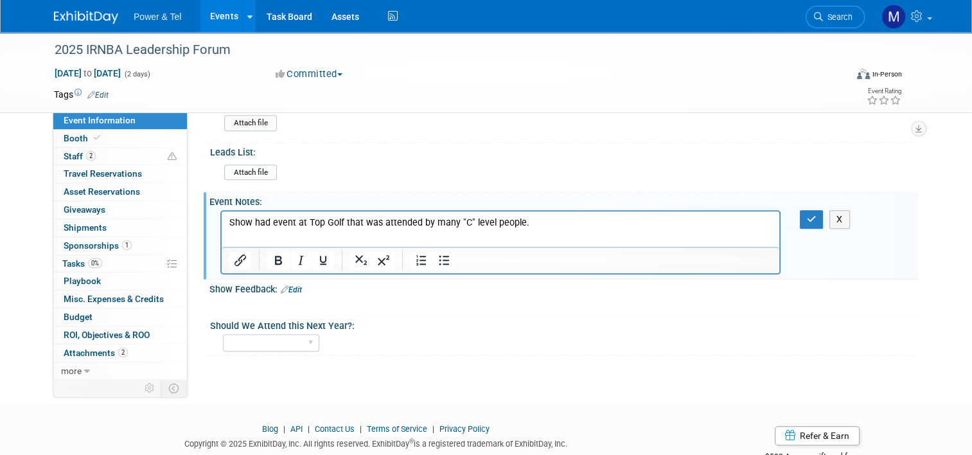
scroll to position [648, 0]
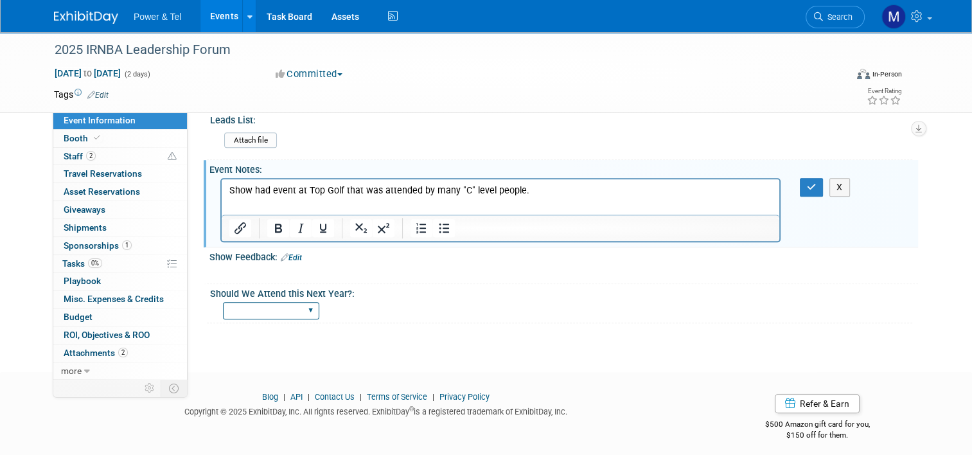
click at [301, 302] on select "Yes No Maybe" at bounding box center [271, 310] width 96 height 17
select select "Yes"
click at [223, 302] on select "Yes No Maybe" at bounding box center [271, 310] width 96 height 17
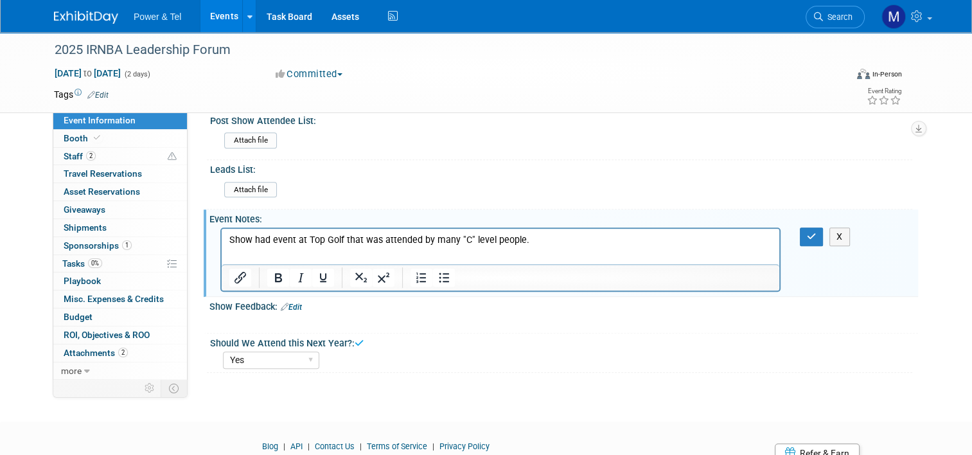
scroll to position [520, 0]
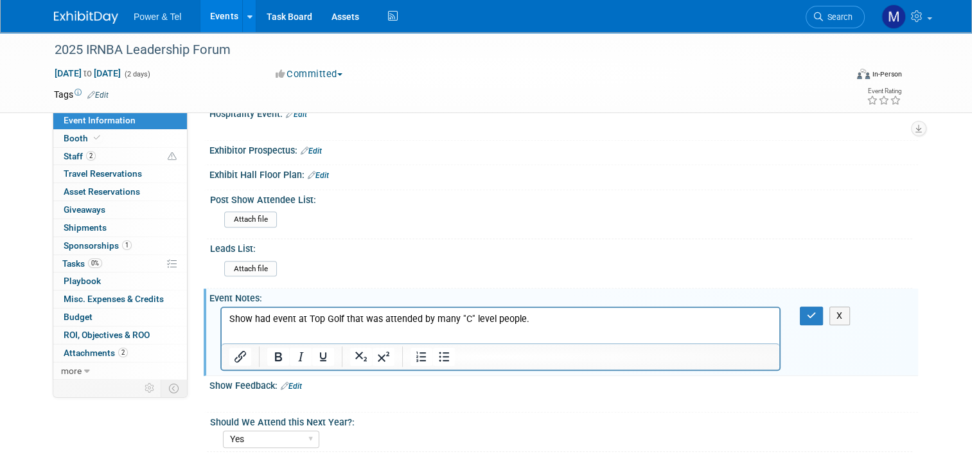
click at [534, 319] on p "Show had event at Top Golf that was attended by many "C" level people." at bounding box center [500, 319] width 543 height 13
click at [565, 319] on p "Show had event at Top Golf that was attended by many "C" level people. Not many…" at bounding box center [500, 319] width 543 height 13
click at [648, 317] on p "Show had event at Top Golf that was attended by many "C" level people. None of …" at bounding box center [500, 319] width 543 height 13
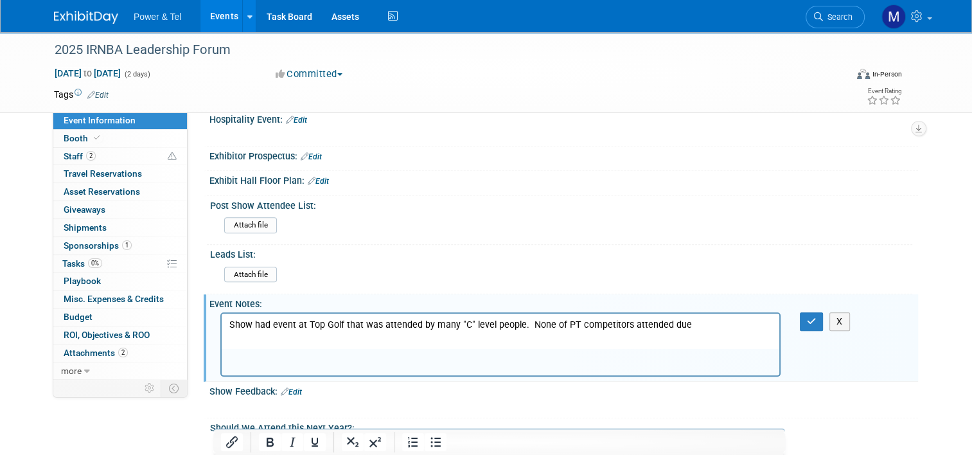
scroll to position [578, 0]
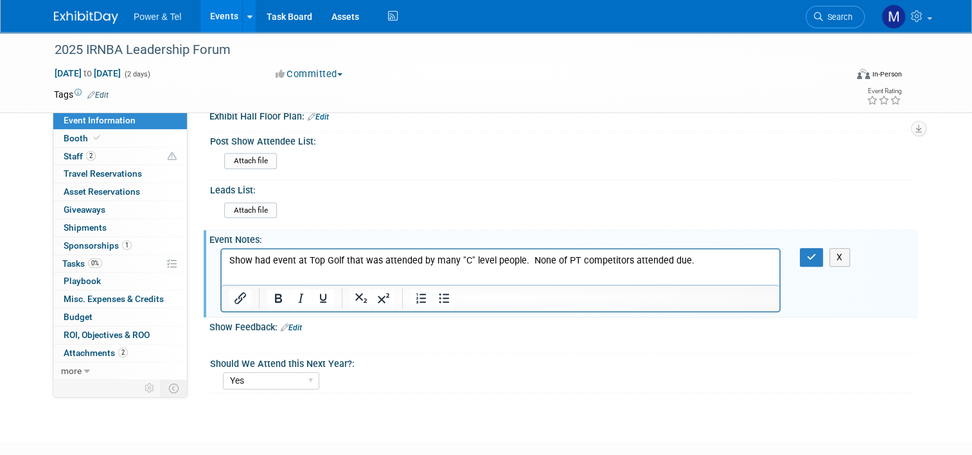
click at [290, 323] on link "Edit" at bounding box center [291, 327] width 21 height 9
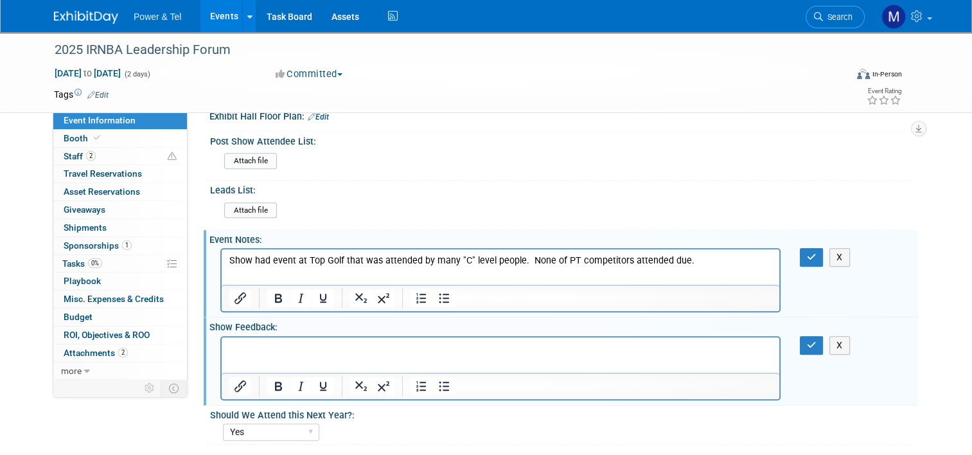
scroll to position [0, 0]
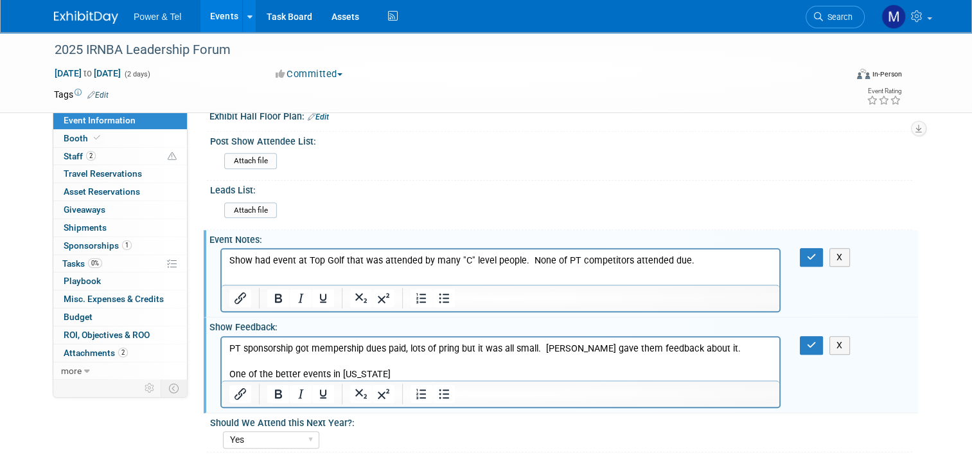
click at [687, 263] on p "Show had event at Top Golf that was attended by many "C" level people. None of …" at bounding box center [500, 260] width 543 height 13
click at [461, 348] on p "PT sponsorship got mempership dues paid, lots of pring but it was all small. [P…" at bounding box center [500, 348] width 543 height 13
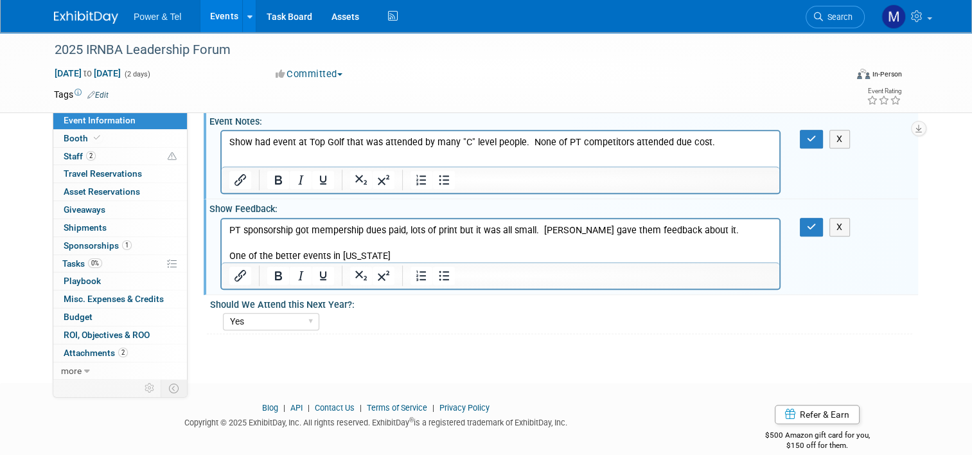
scroll to position [707, 0]
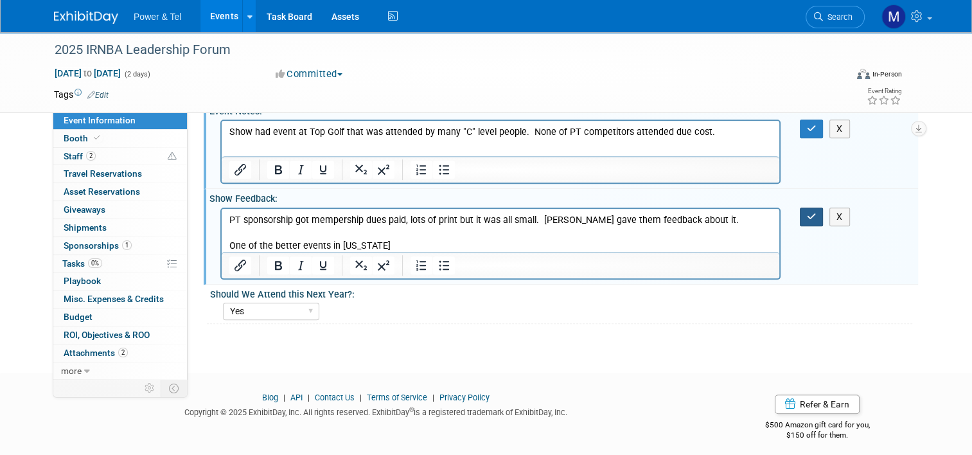
click at [816, 212] on icon "button" at bounding box center [812, 216] width 10 height 9
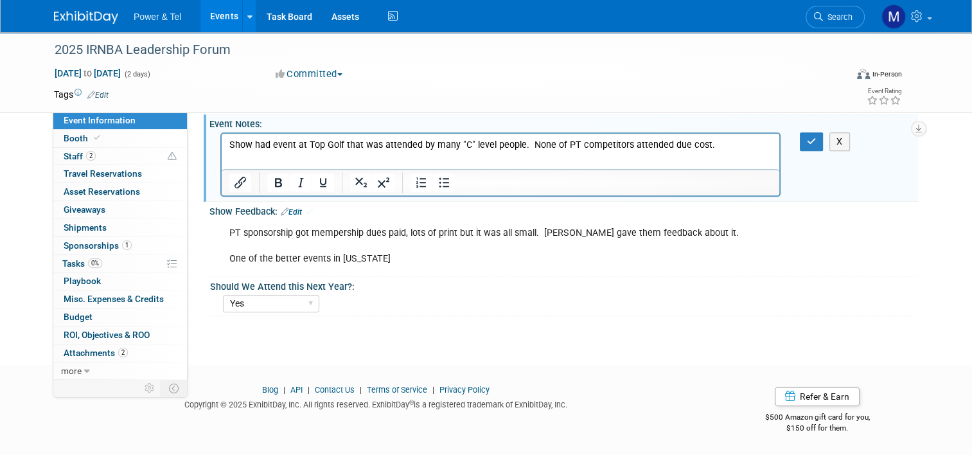
scroll to position [687, 0]
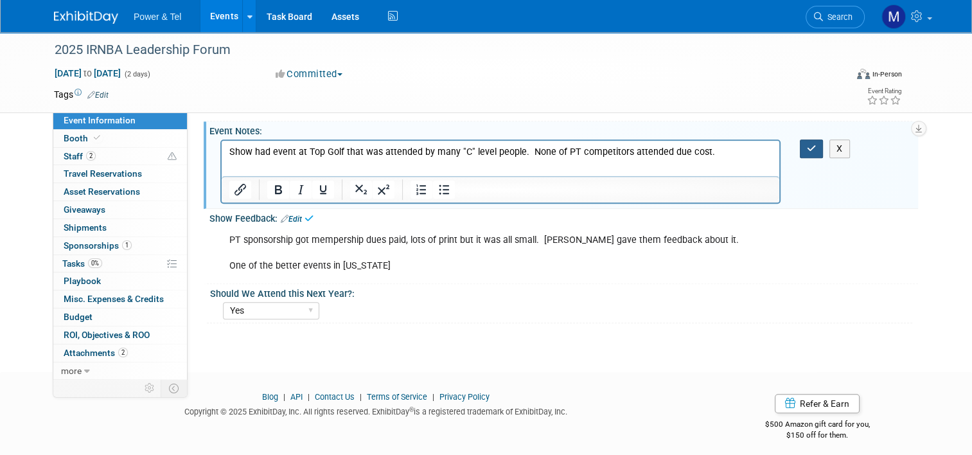
click at [809, 139] on button "button" at bounding box center [812, 148] width 24 height 19
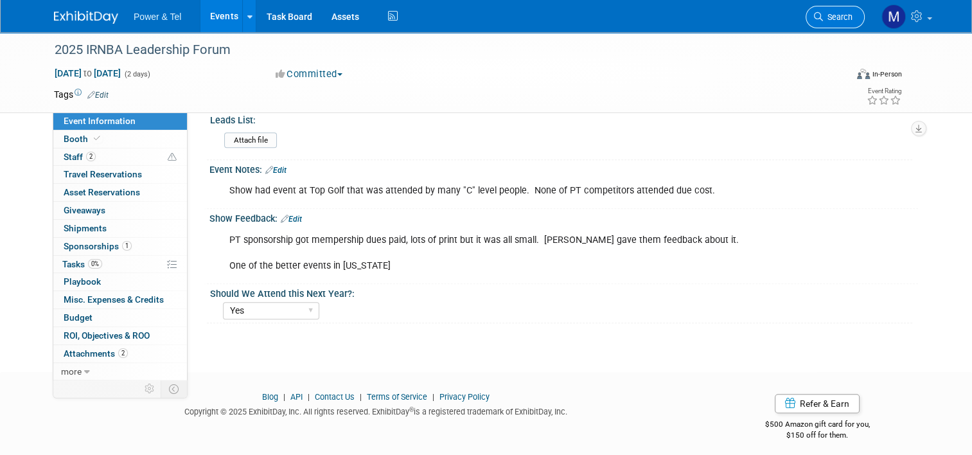
scroll to position [648, 0]
